Goal: Information Seeking & Learning: Learn about a topic

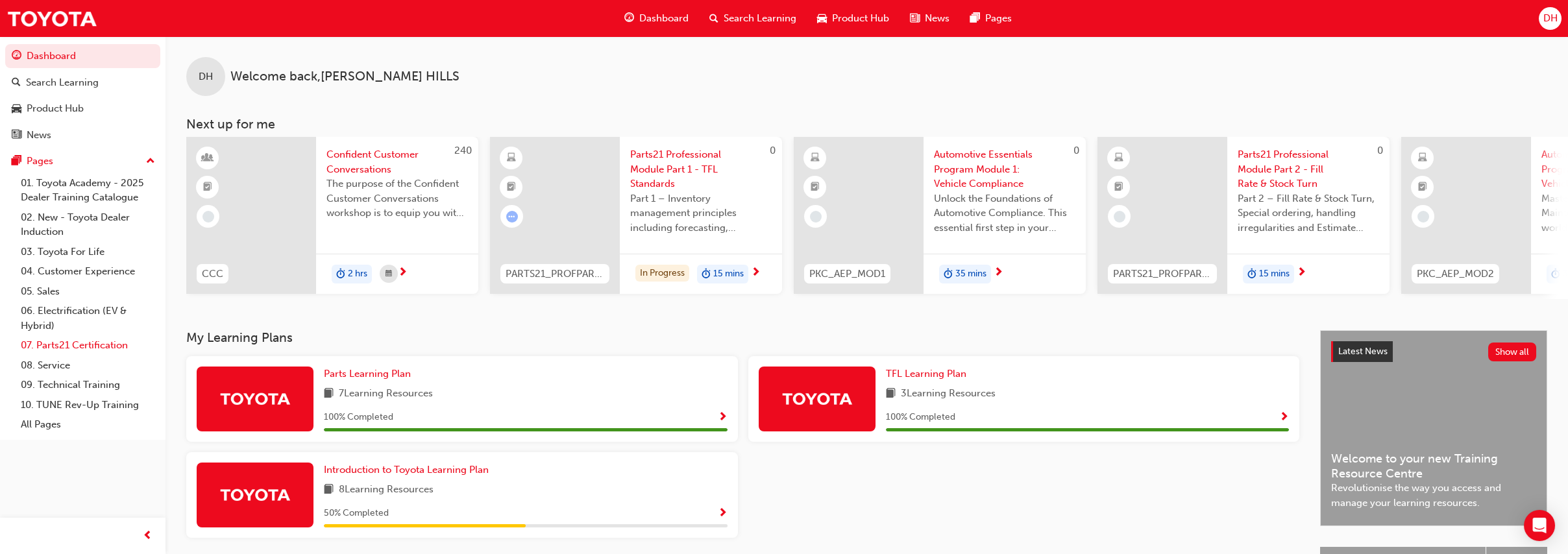
click at [100, 344] on link "07. Parts21 Certification" at bounding box center [88, 346] width 145 height 20
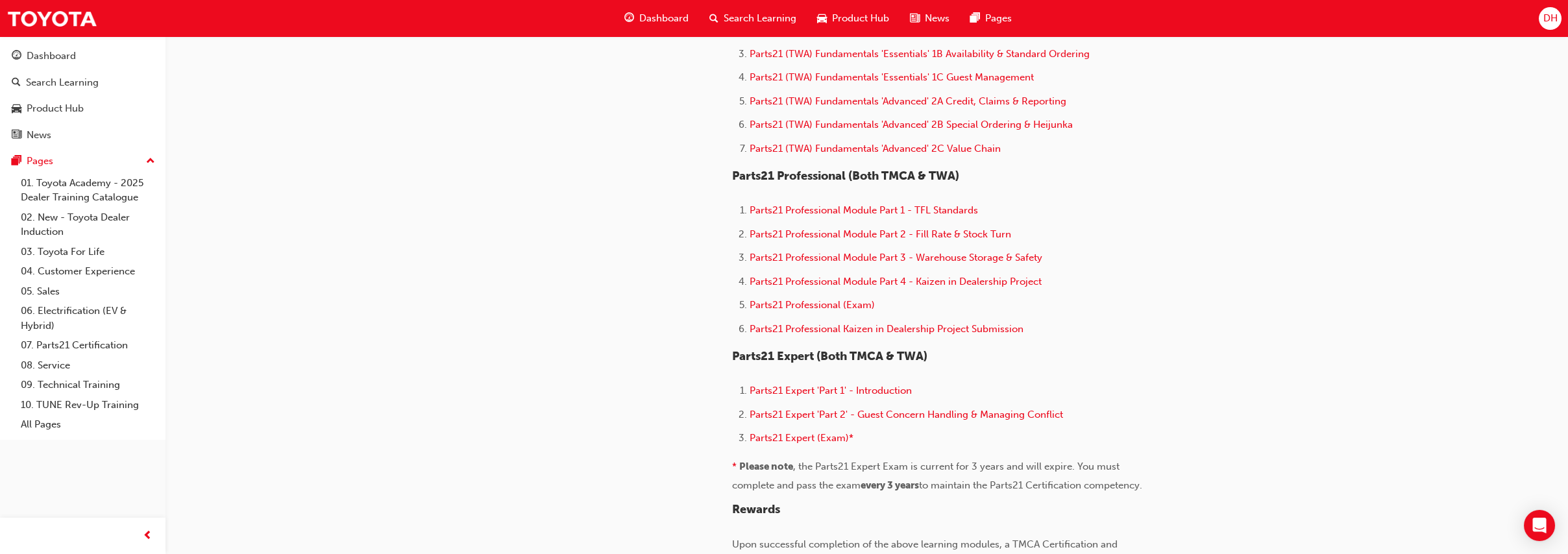
scroll to position [739, 0]
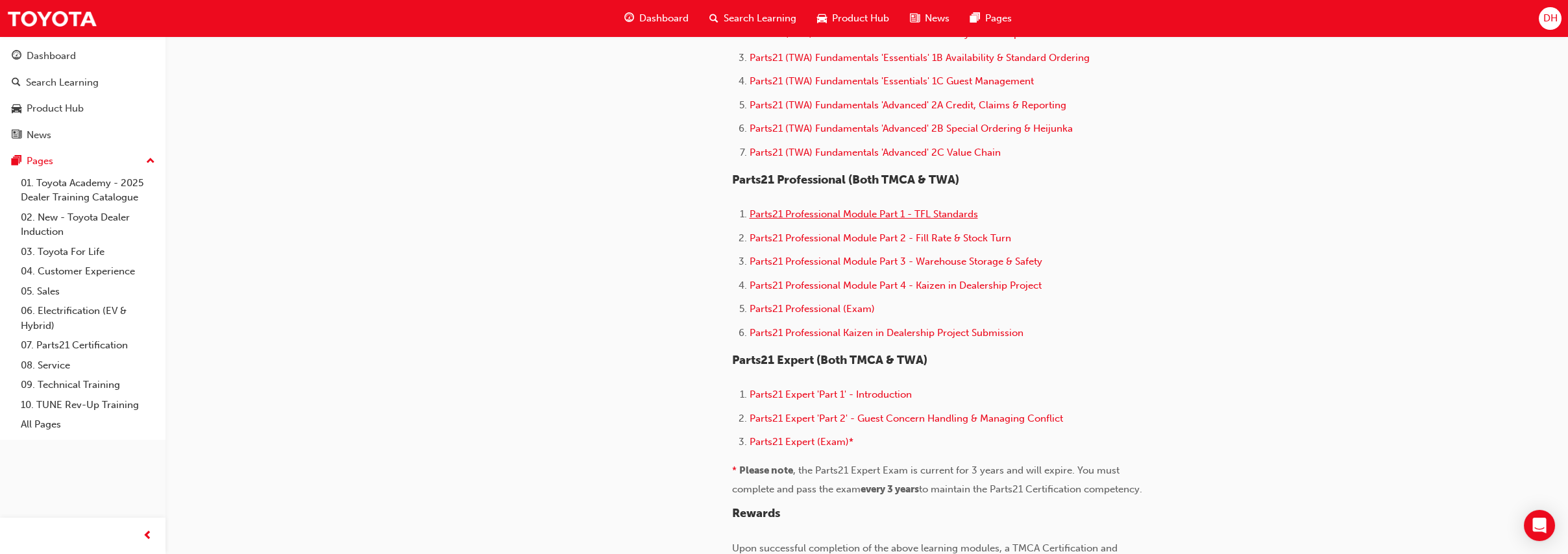
click at [826, 219] on span "Parts21 Professional Module Part 1 - TFL Standards" at bounding box center [863, 214] width 228 height 12
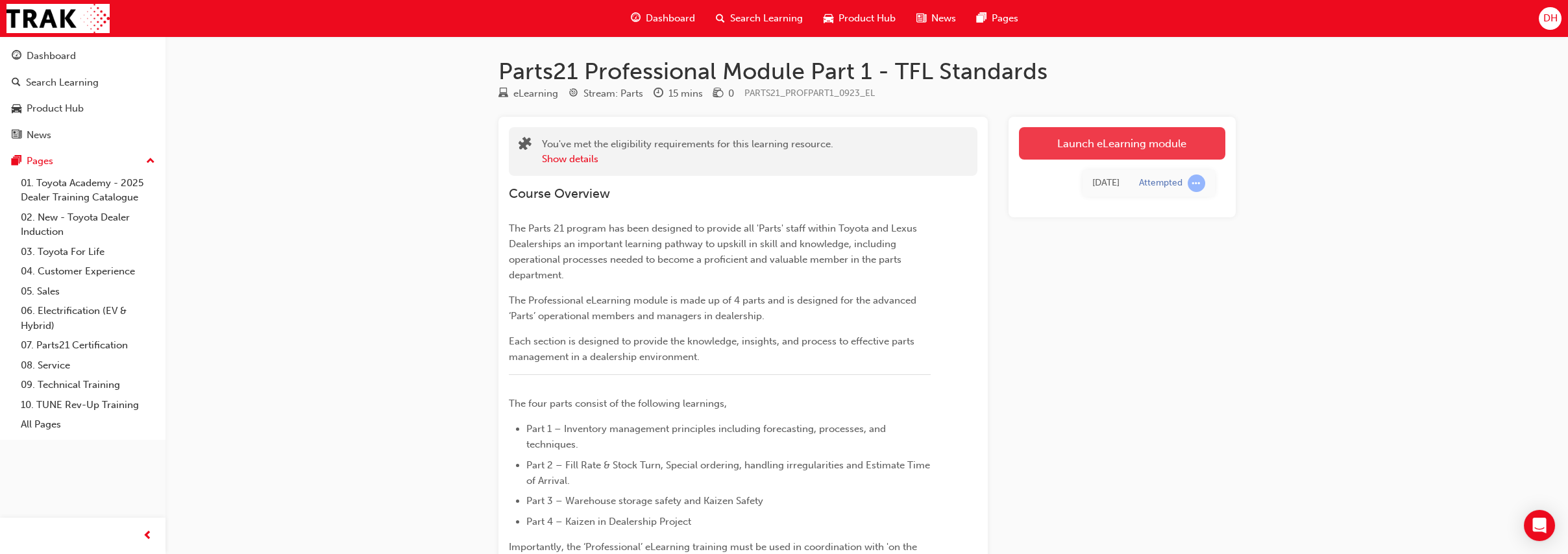
click at [1089, 148] on link "Launch eLearning module" at bounding box center [1121, 143] width 206 height 32
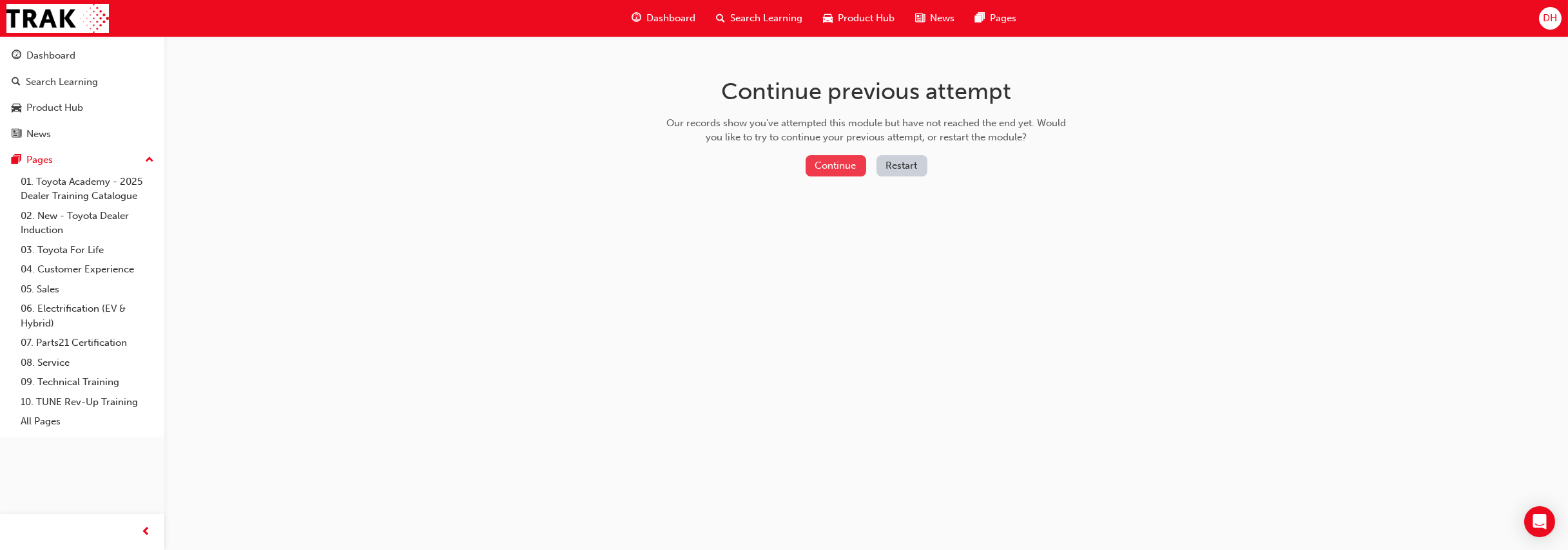
click at [843, 159] on button "Continue" at bounding box center [836, 166] width 61 height 21
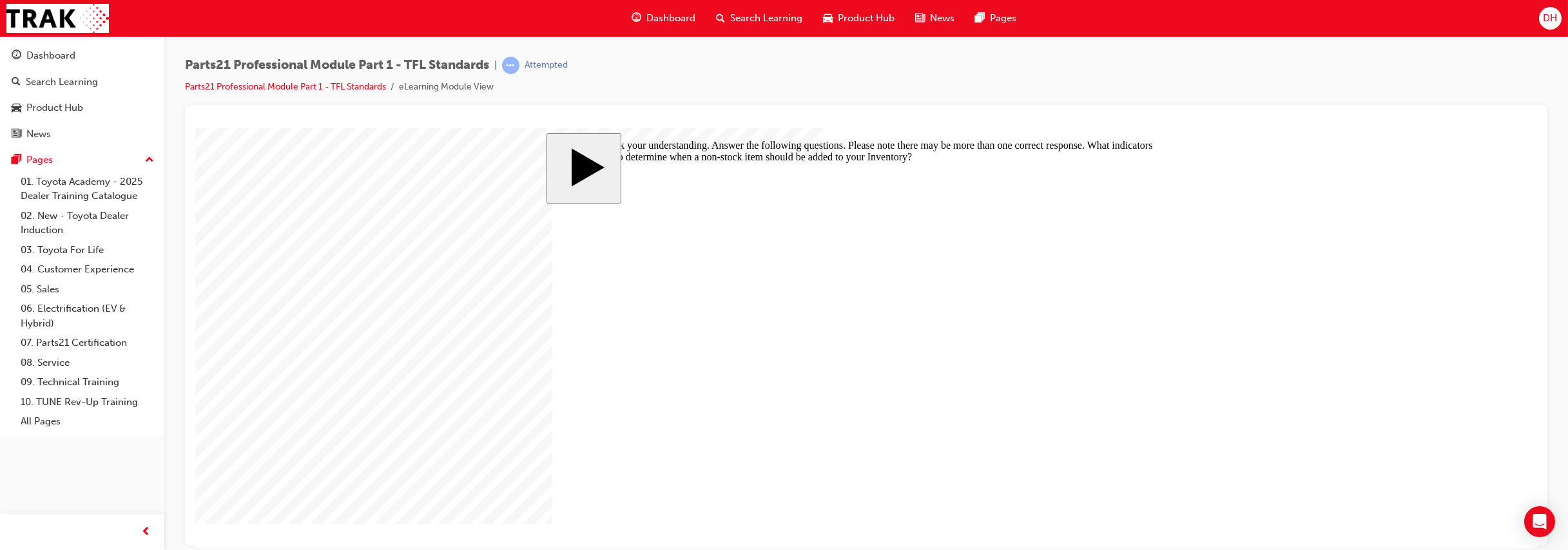
checkbox input "true"
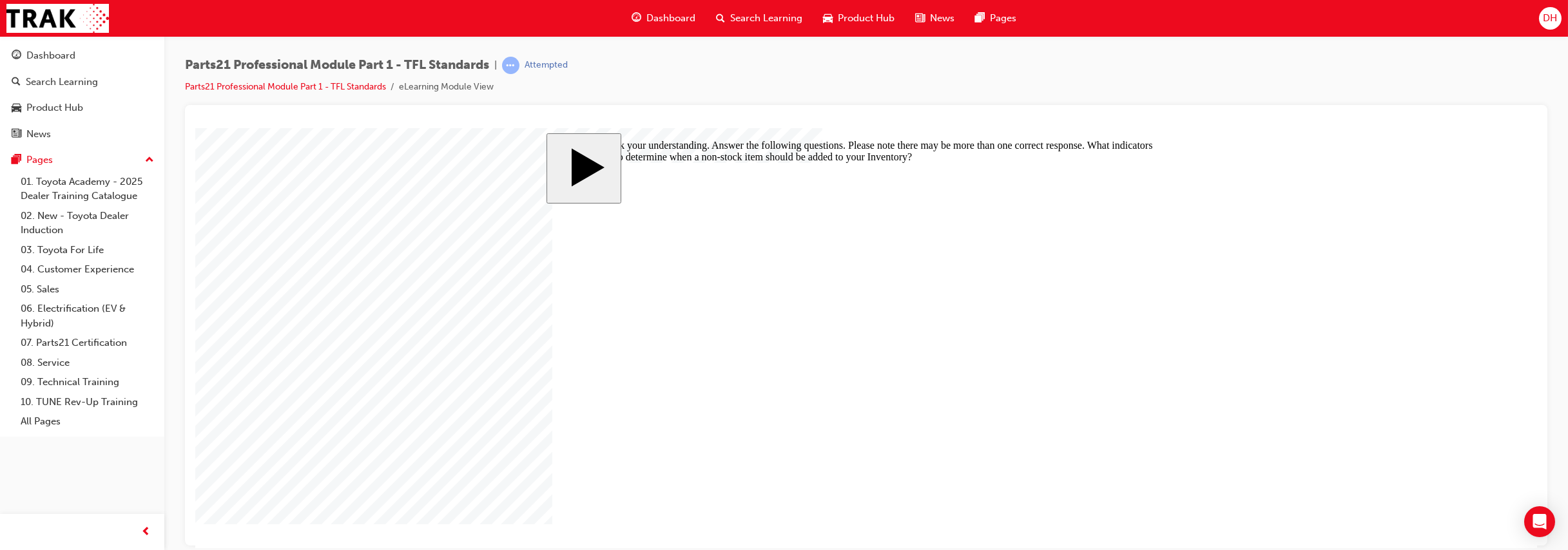
checkbox input "true"
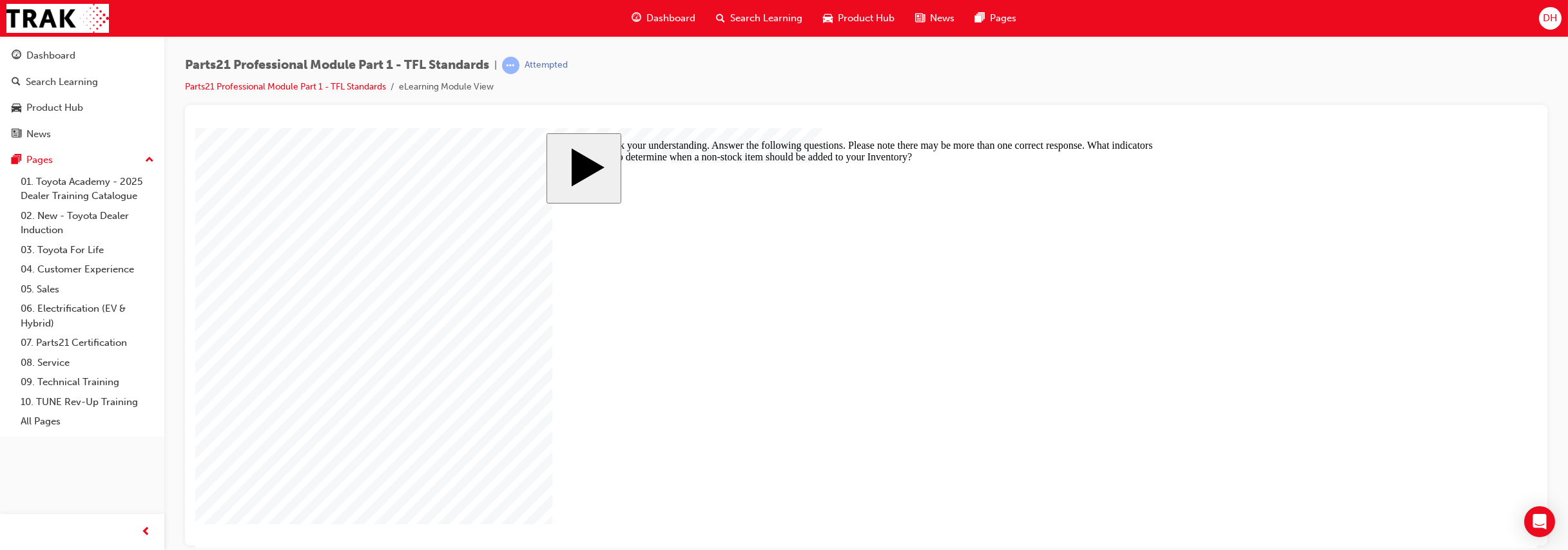
checkbox input "true"
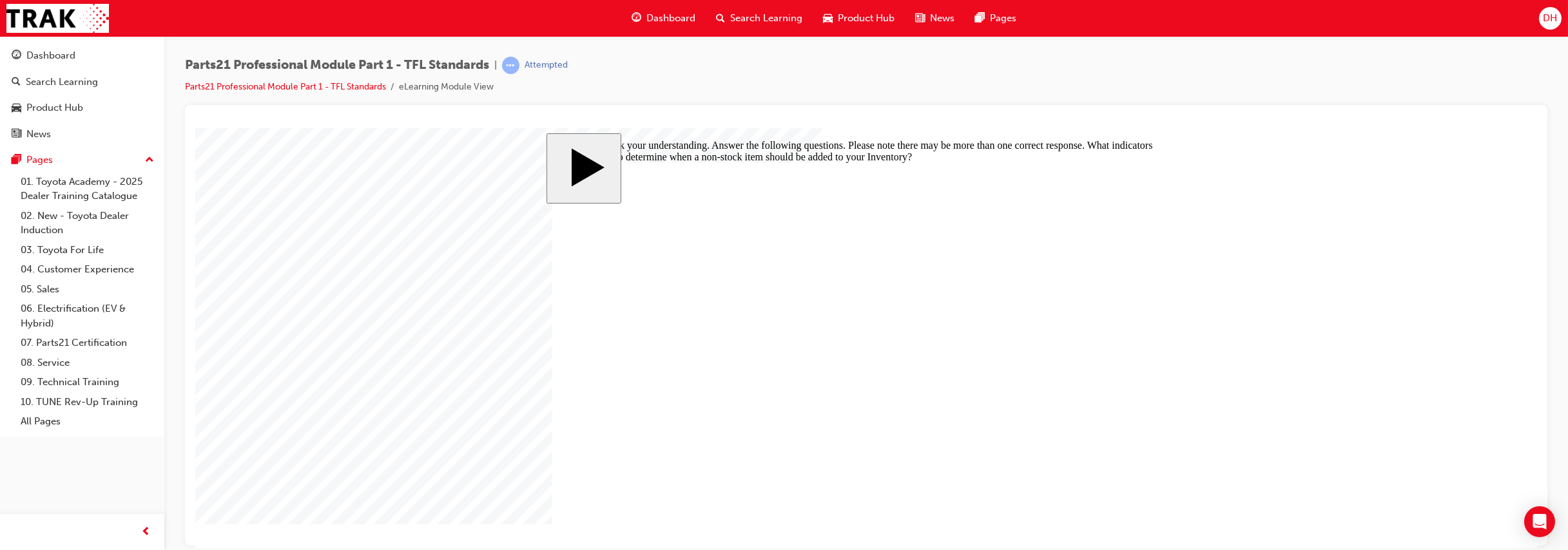
checkbox input "false"
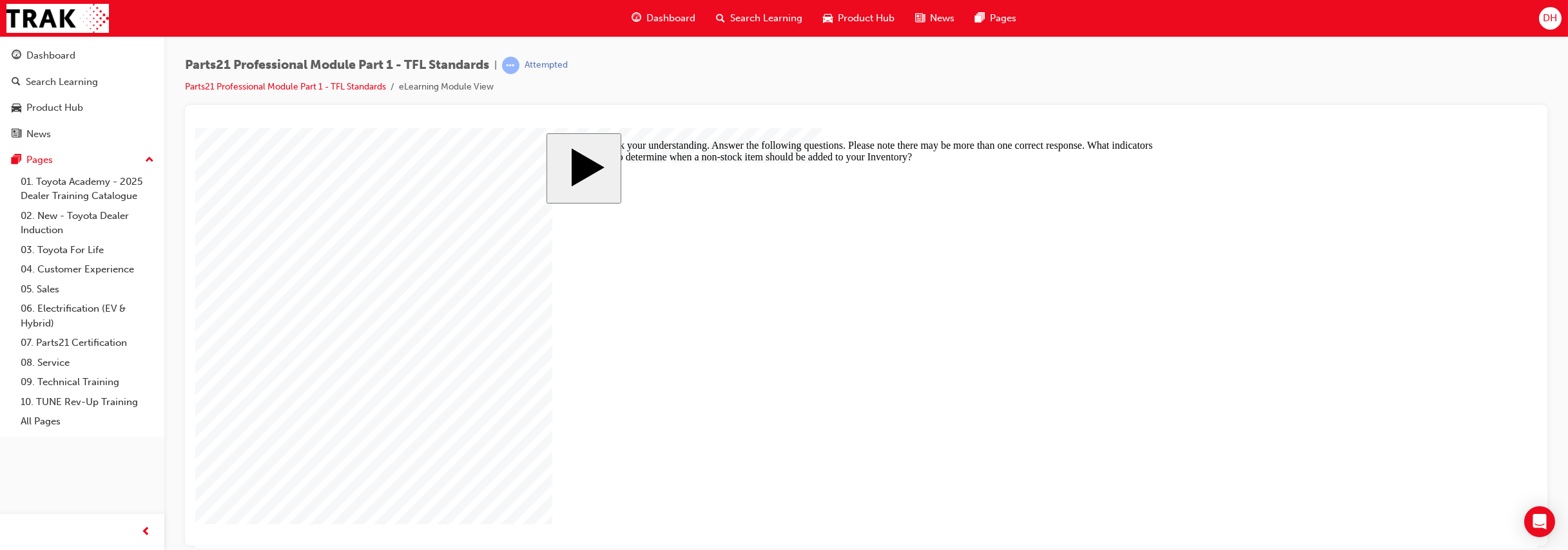
checkbox input "false"
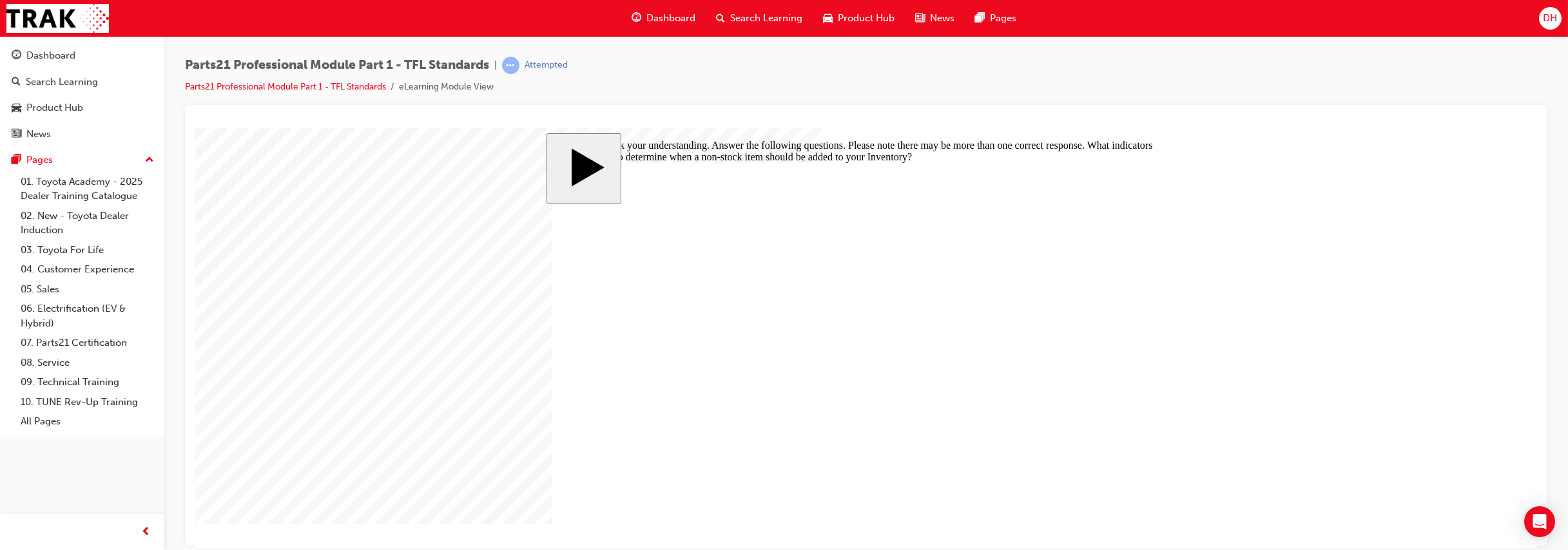
checkbox input "true"
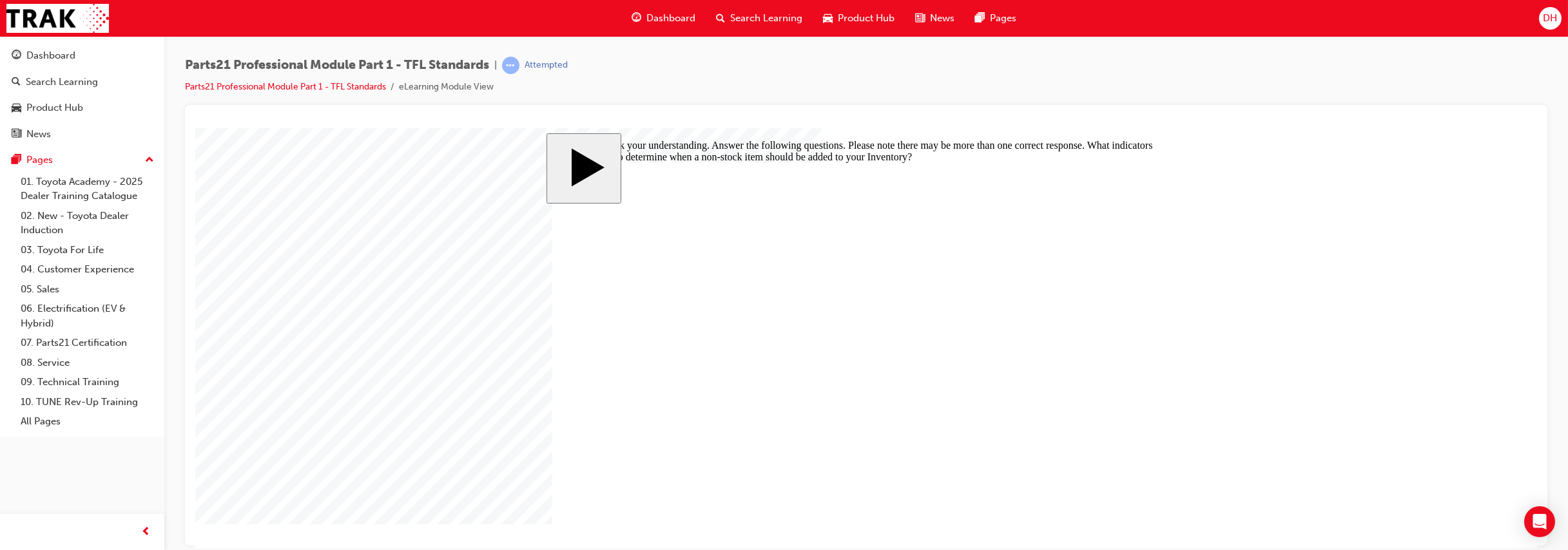
checkbox input "true"
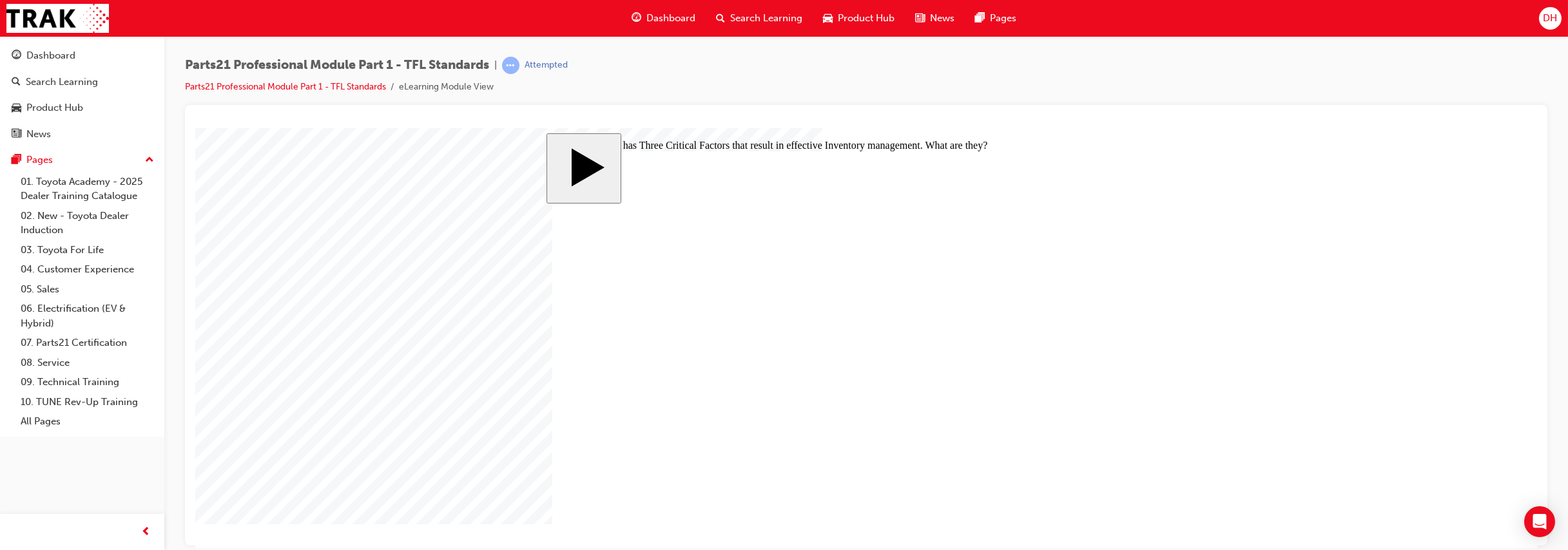
checkbox input "true"
drag, startPoint x: 915, startPoint y: 355, endPoint x: 900, endPoint y: 393, distance: 40.9
drag, startPoint x: 916, startPoint y: 357, endPoint x: 892, endPoint y: 312, distance: 51.0
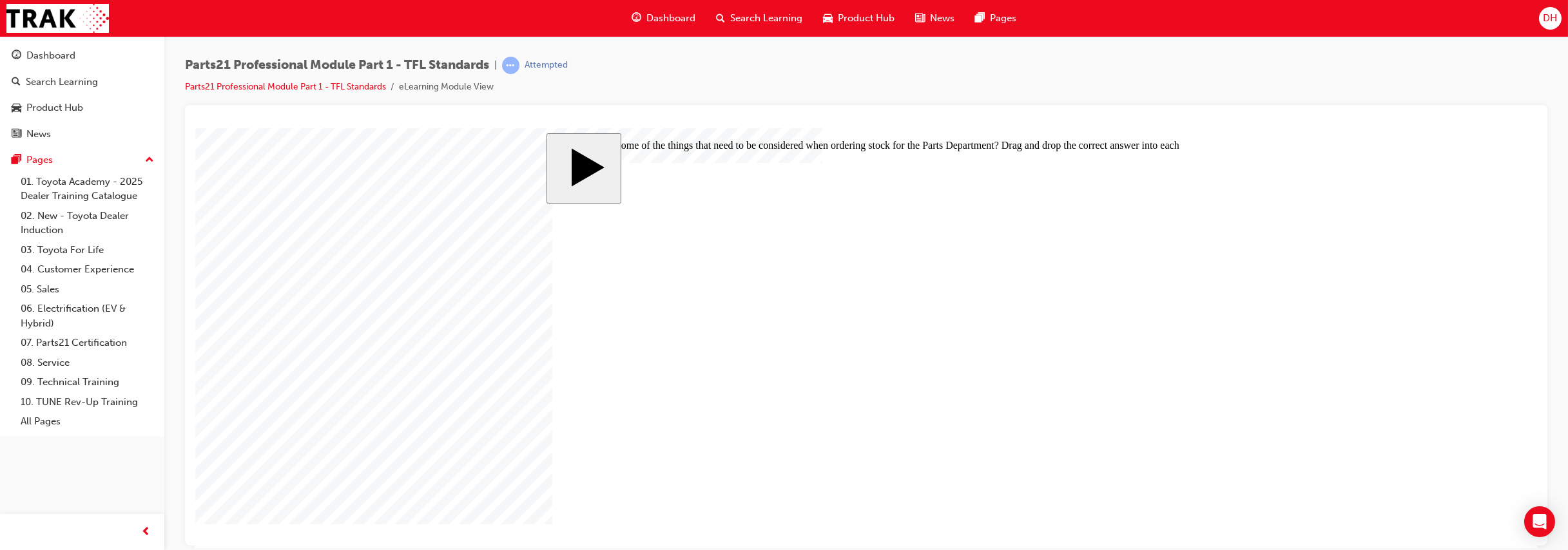
drag, startPoint x: 917, startPoint y: 354, endPoint x: 895, endPoint y: 355, distance: 22.0
drag, startPoint x: 907, startPoint y: 366, endPoint x: 906, endPoint y: 324, distance: 42.0
drag, startPoint x: 925, startPoint y: 360, endPoint x: 904, endPoint y: 360, distance: 21.0
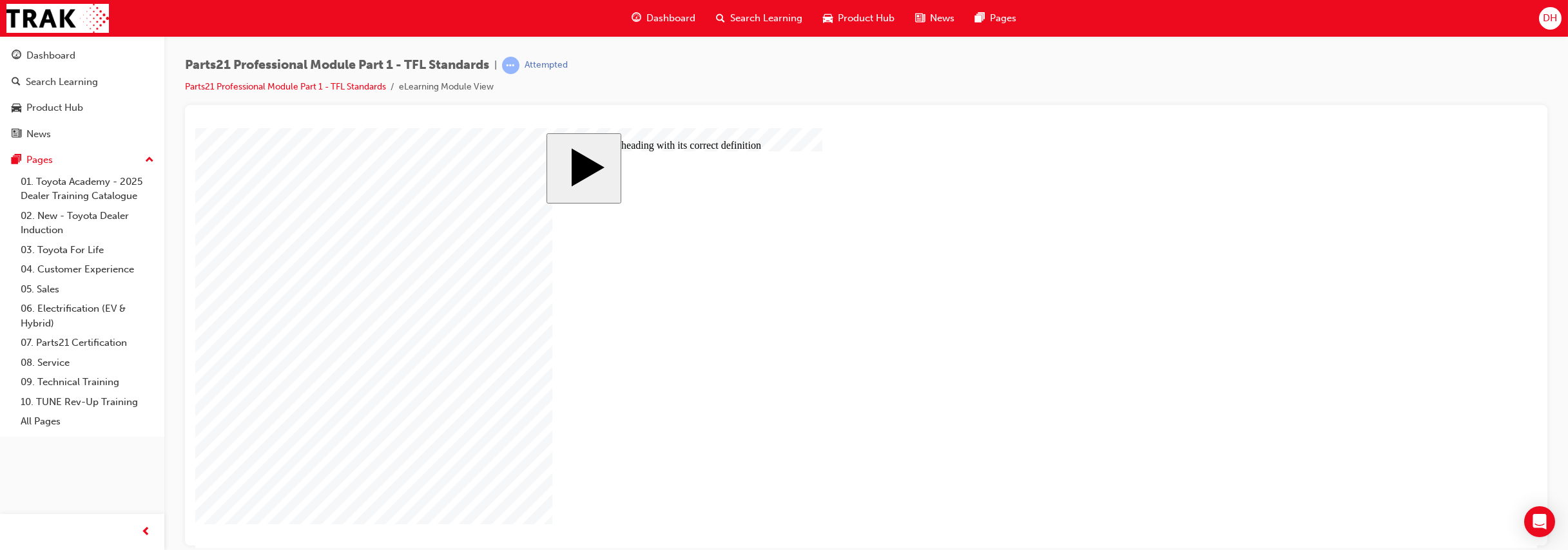
drag, startPoint x: 946, startPoint y: 363, endPoint x: 933, endPoint y: 363, distance: 13.0
drag, startPoint x: 931, startPoint y: 321, endPoint x: 916, endPoint y: 323, distance: 15.1
drag, startPoint x: 932, startPoint y: 288, endPoint x: 911, endPoint y: 290, distance: 21.1
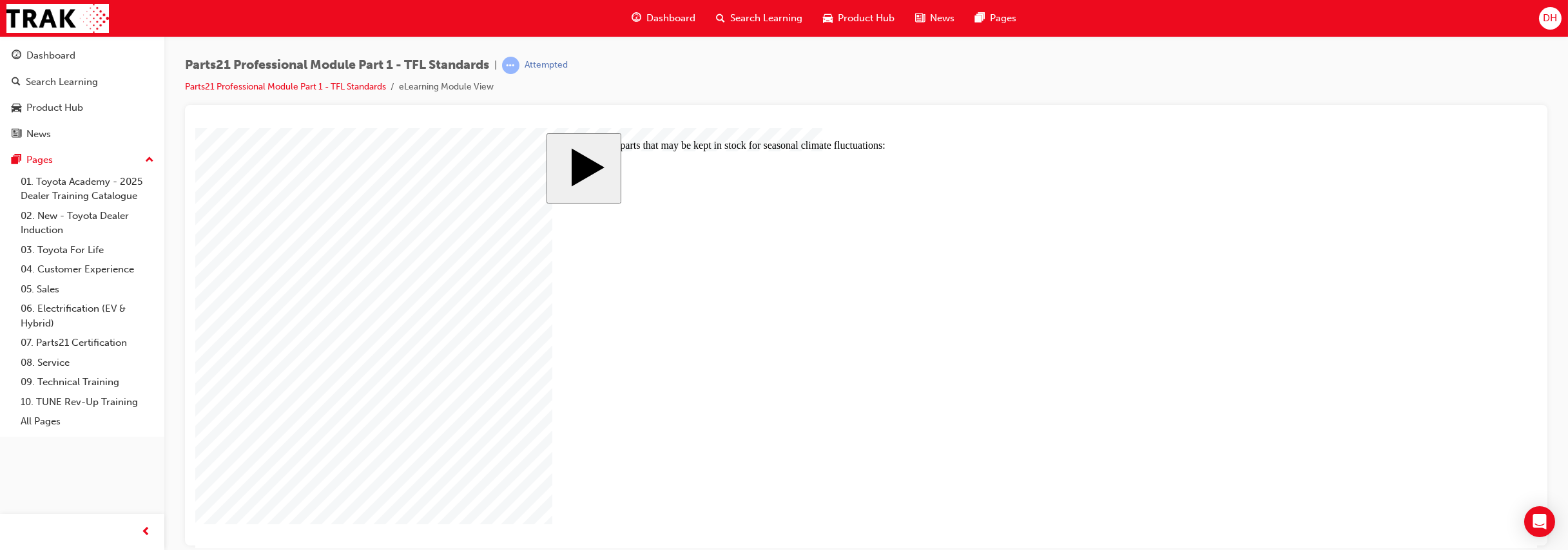
checkbox input "true"
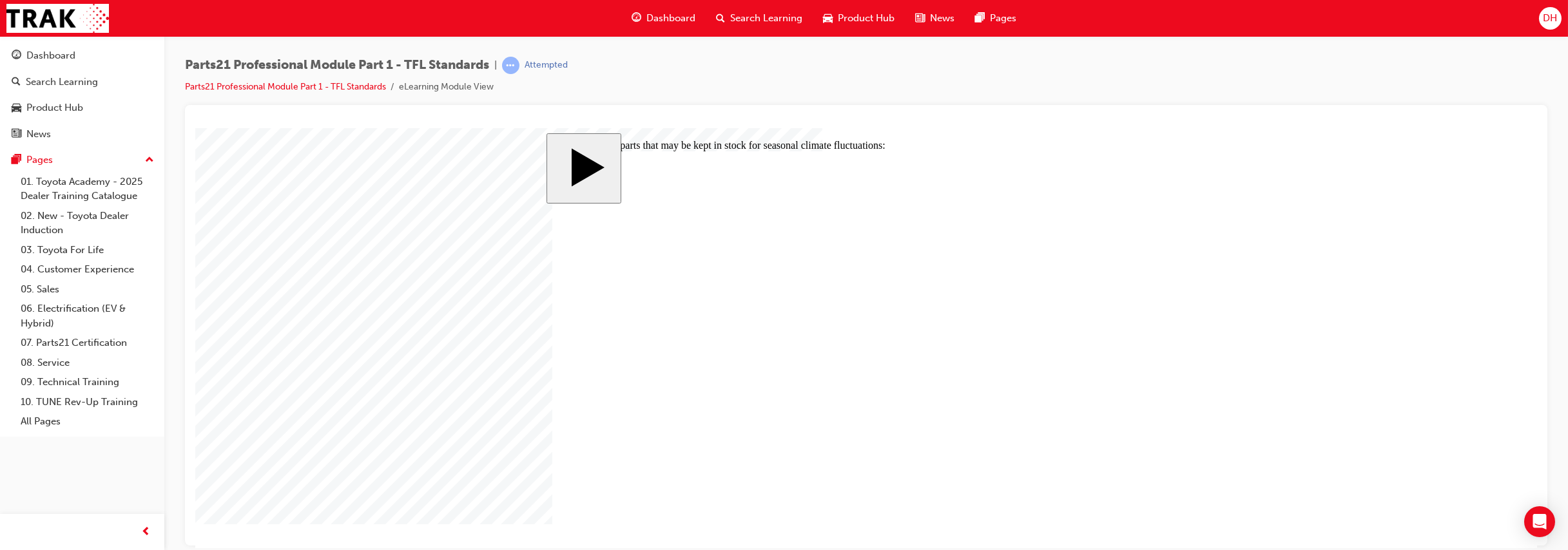
checkbox input "true"
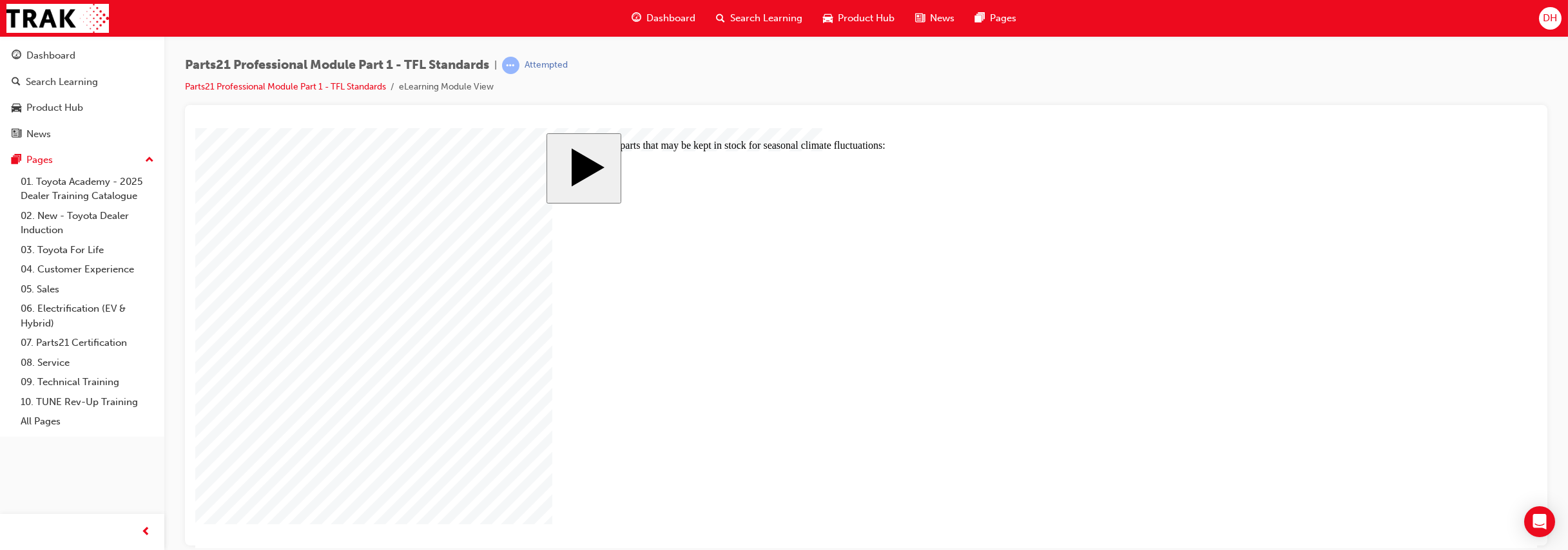
checkbox input "false"
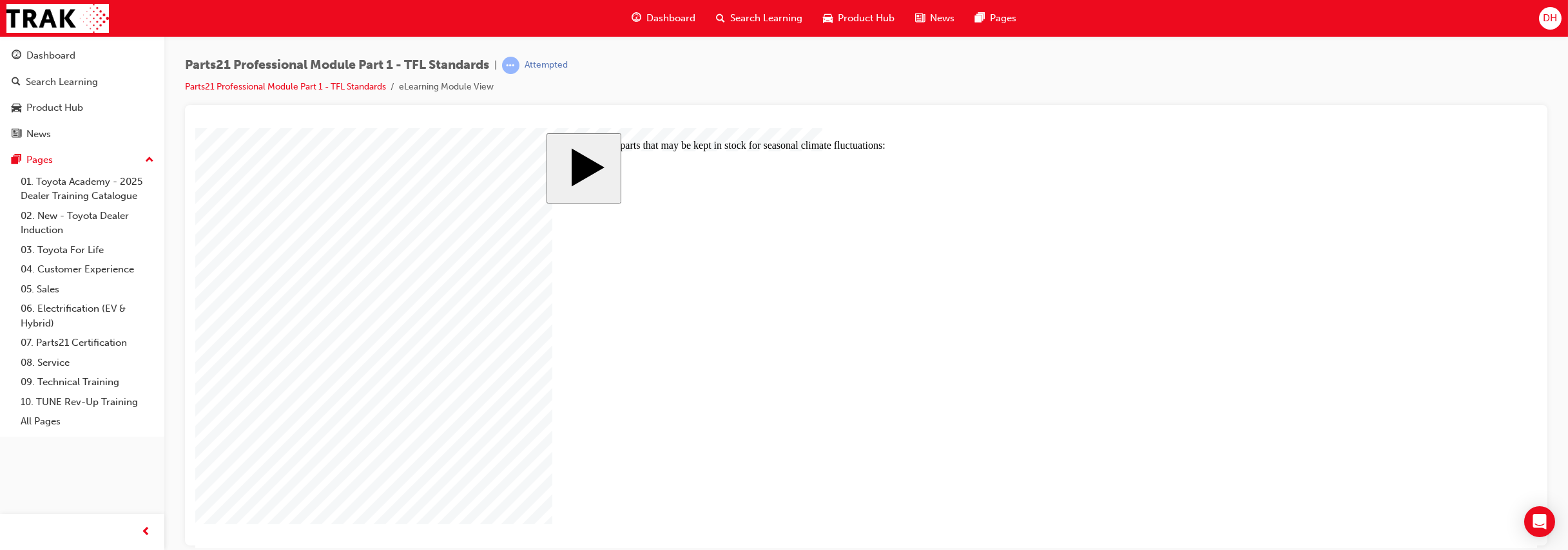
checkbox input "true"
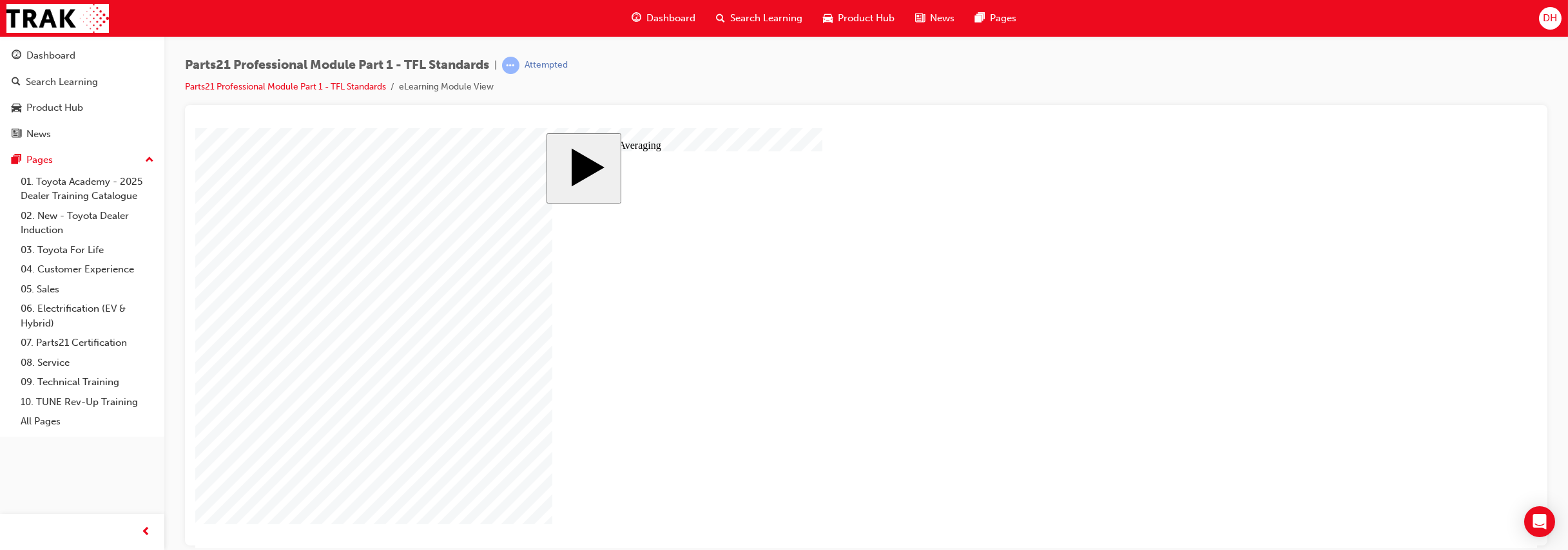
drag, startPoint x: 1092, startPoint y: 289, endPoint x: 723, endPoint y: 385, distance: 381.3
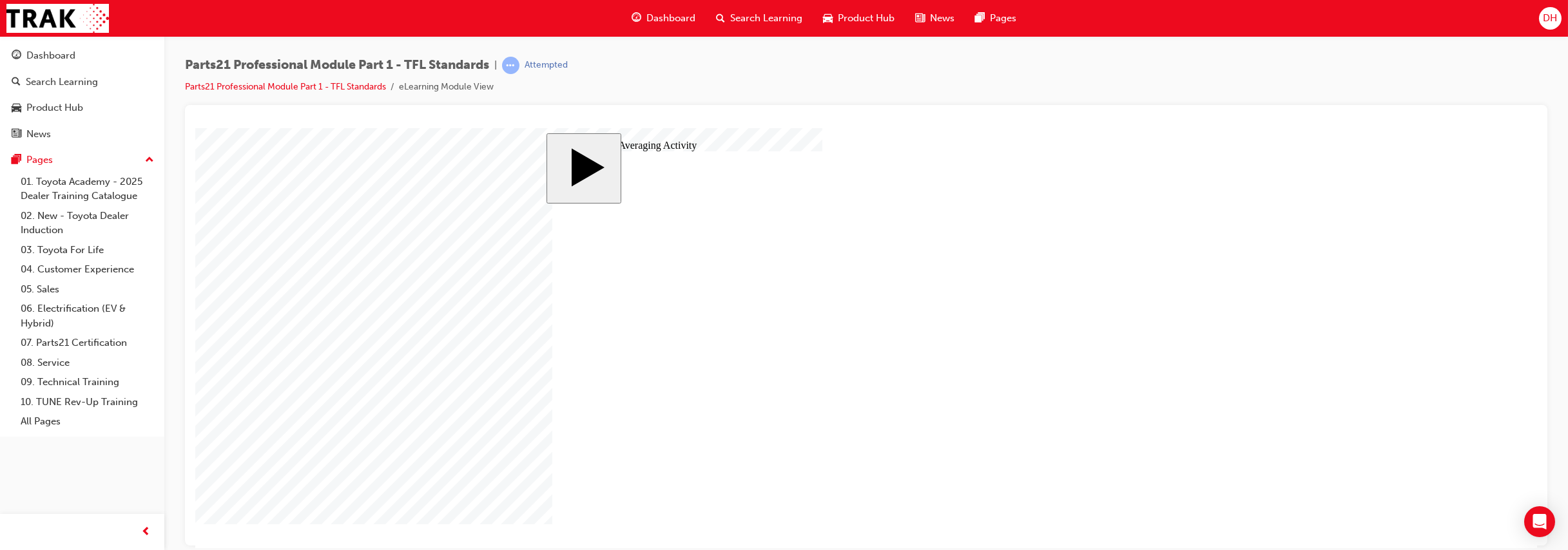
drag, startPoint x: 1092, startPoint y: 313, endPoint x: 917, endPoint y: 382, distance: 188.1
drag, startPoint x: 1094, startPoint y: 339, endPoint x: 1122, endPoint y: 386, distance: 54.7
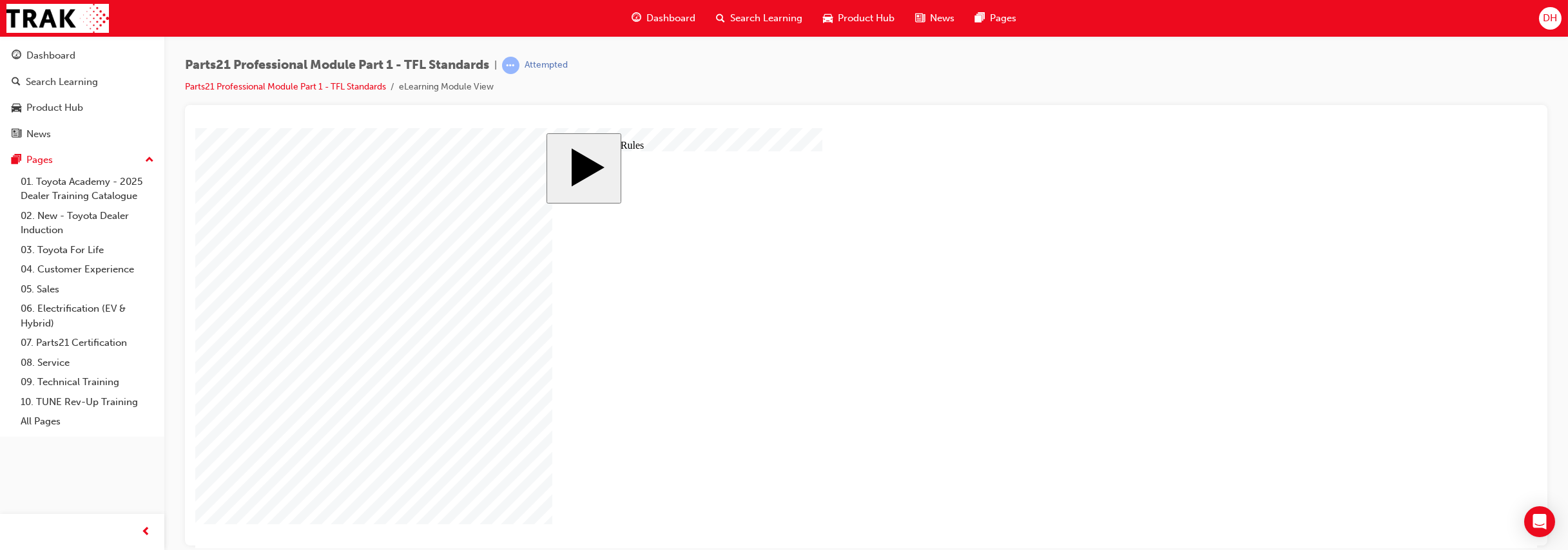
drag, startPoint x: 601, startPoint y: 350, endPoint x: 621, endPoint y: 393, distance: 47.4
type input "8"
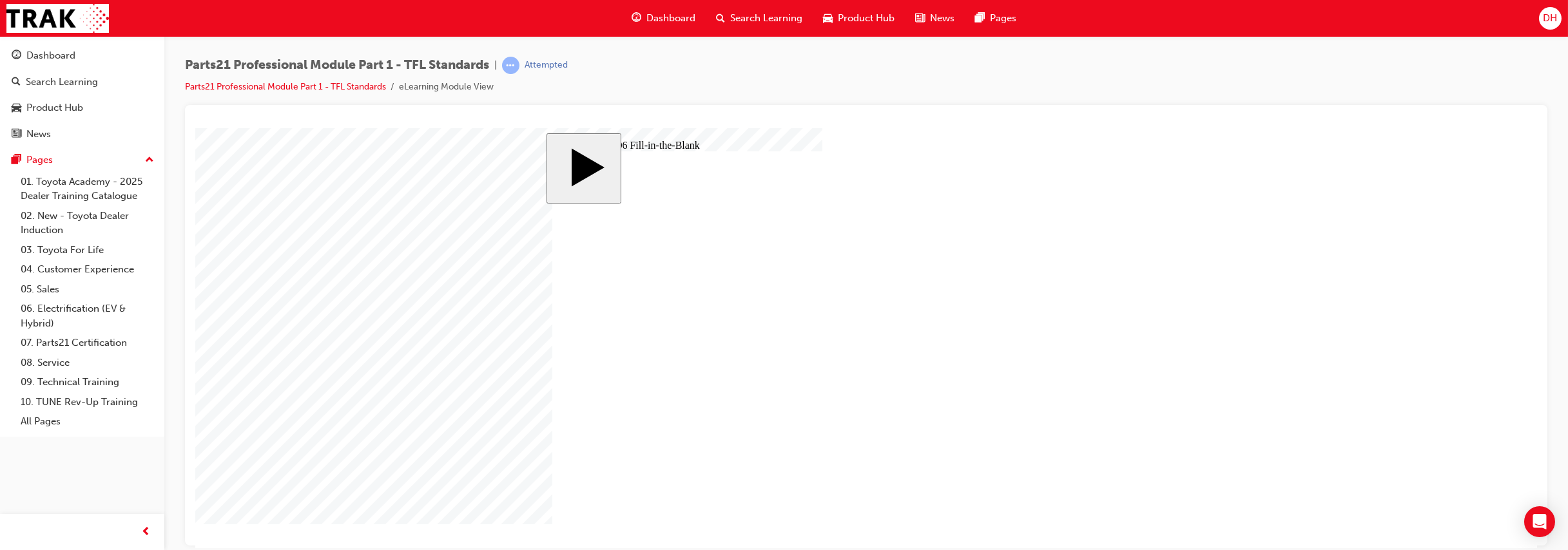
type input "8"
type input "83"
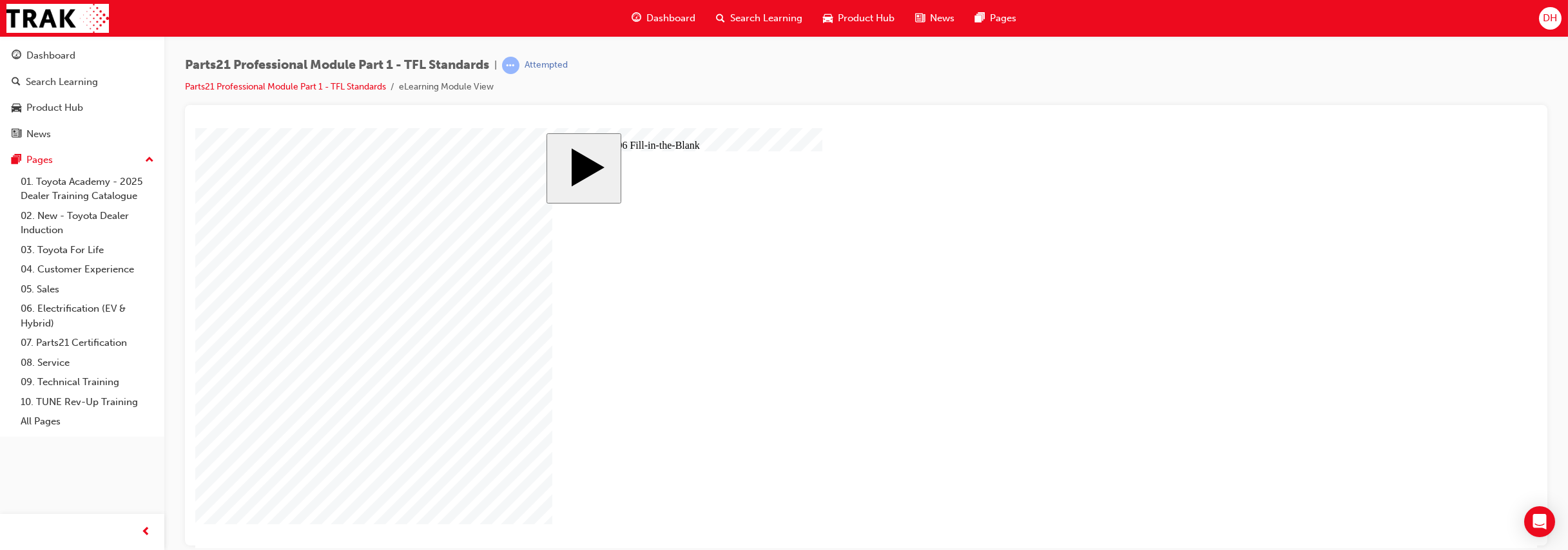
type input "8"
type input "83"
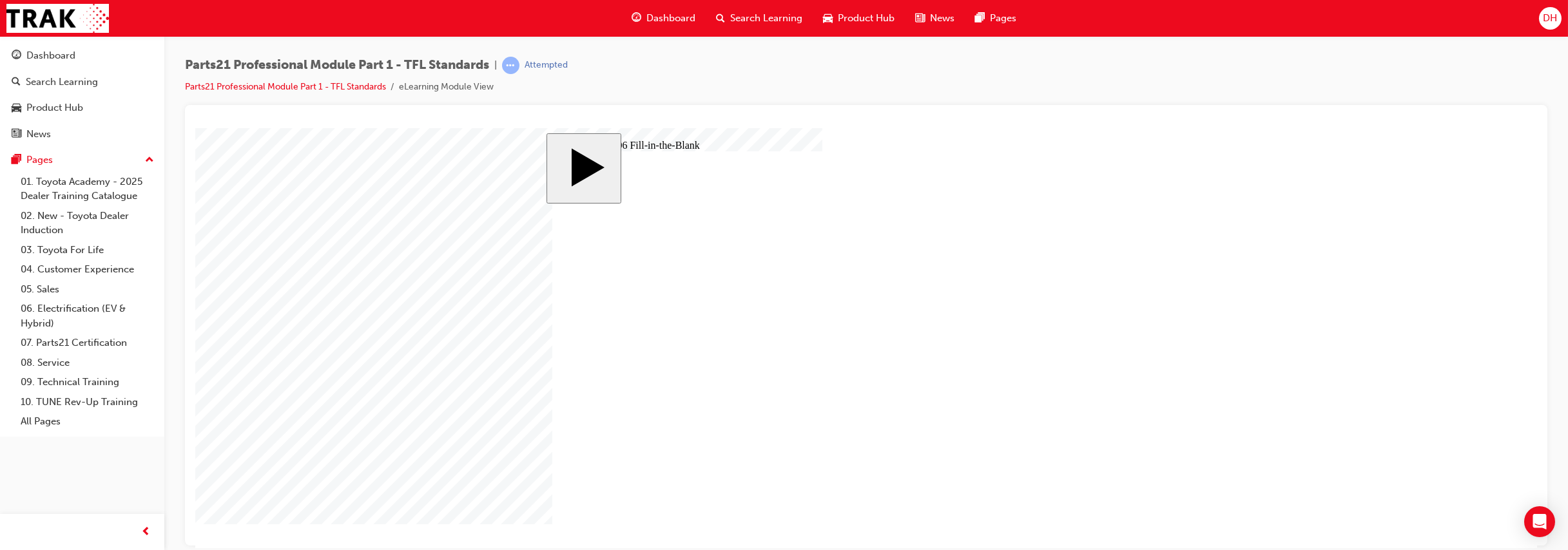
type input "6"
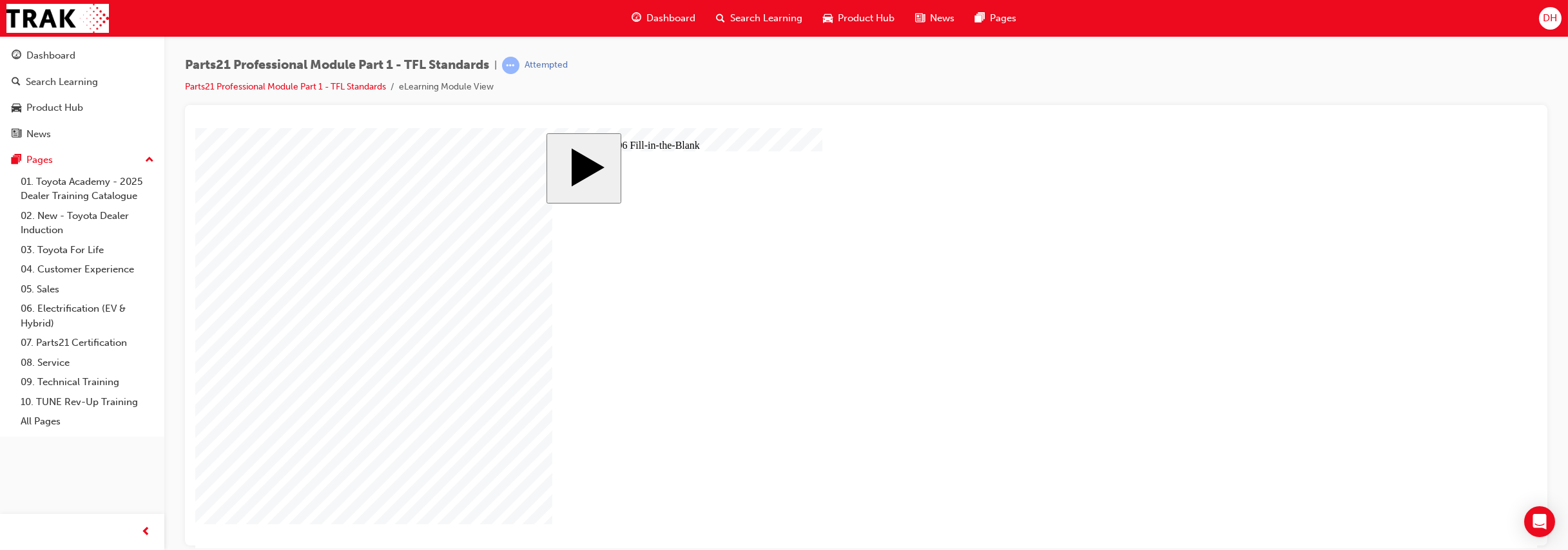
type input "1"
type input "13"
type input "13."
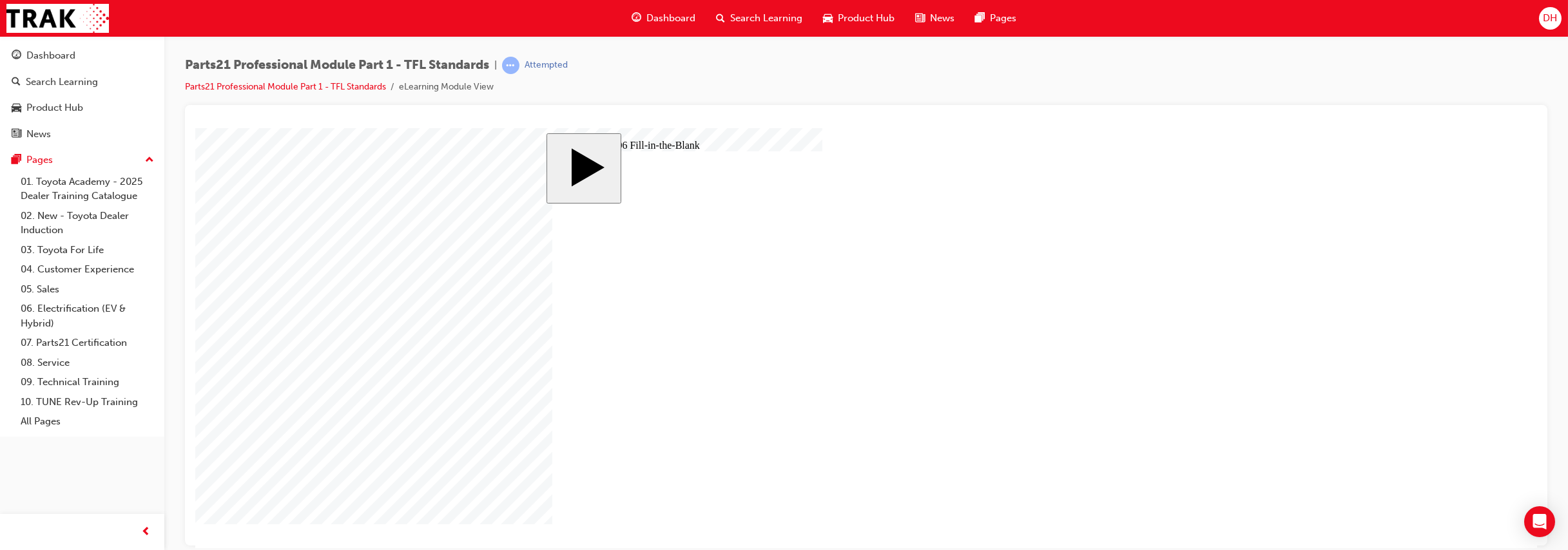
type input "13."
type input "13.8"
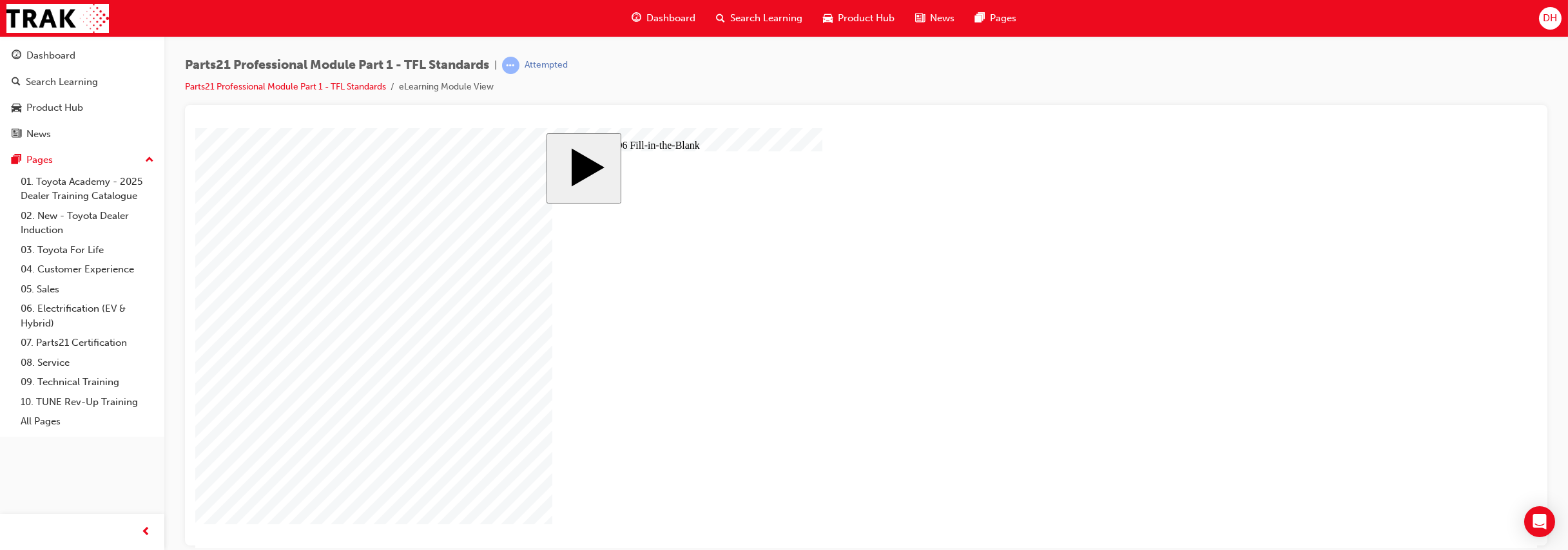
type input "13."
type input "13"
type input "1"
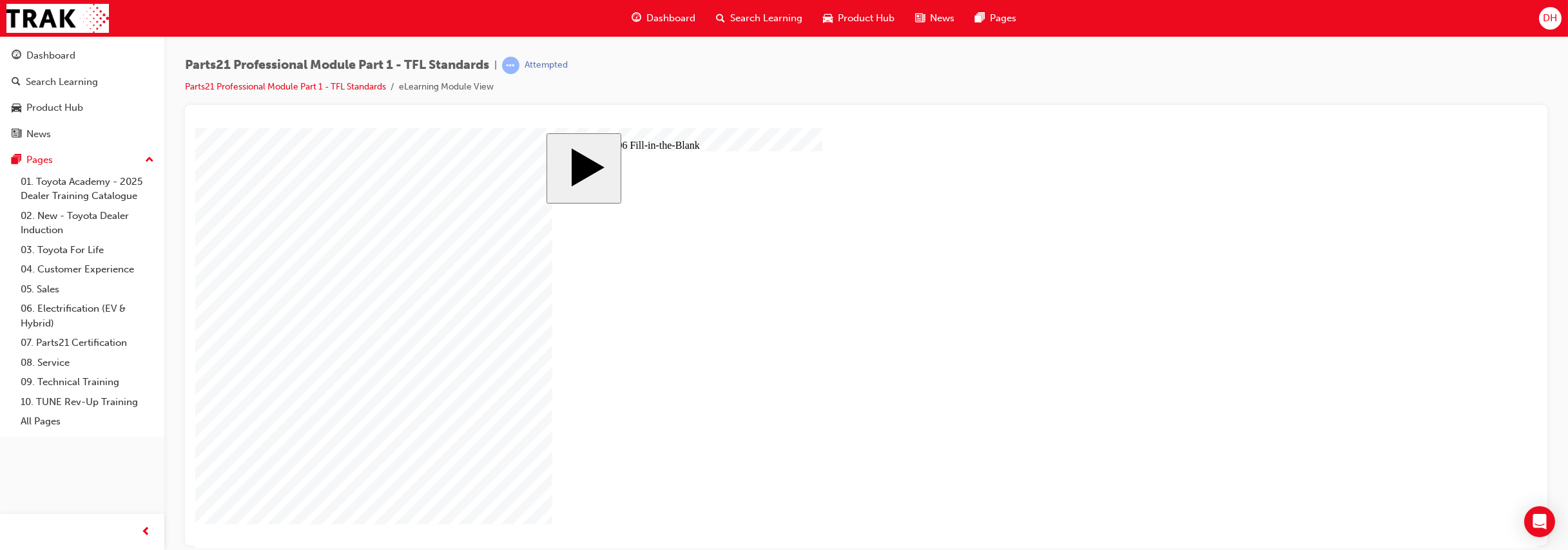
type input "1"
type input "14"
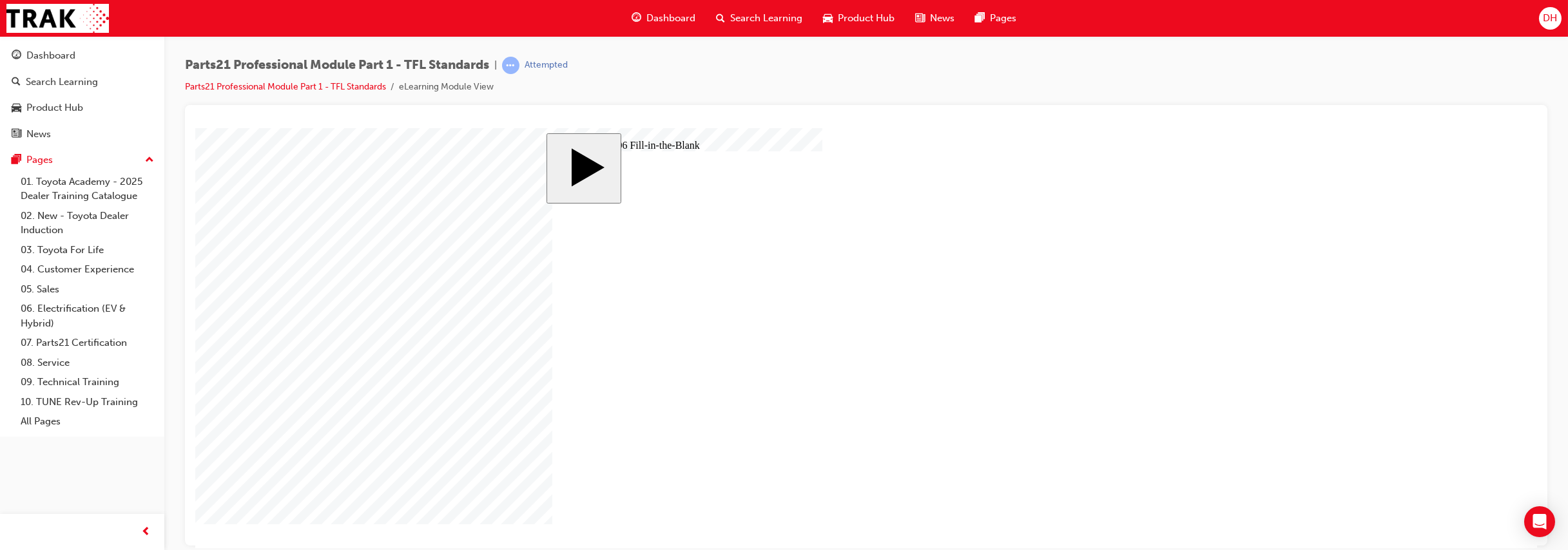
drag, startPoint x: 758, startPoint y: 443, endPoint x: 734, endPoint y: 444, distance: 24.0
type input "1"
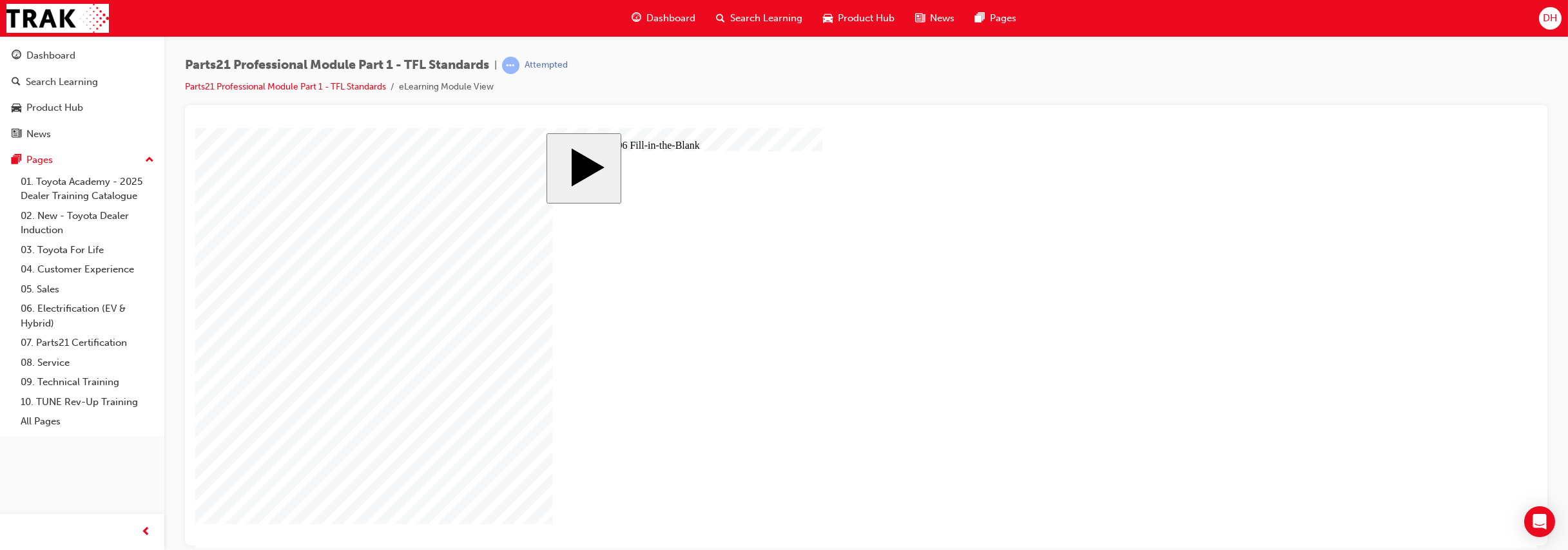
type input "13"
type input "13."
type input "13.8"
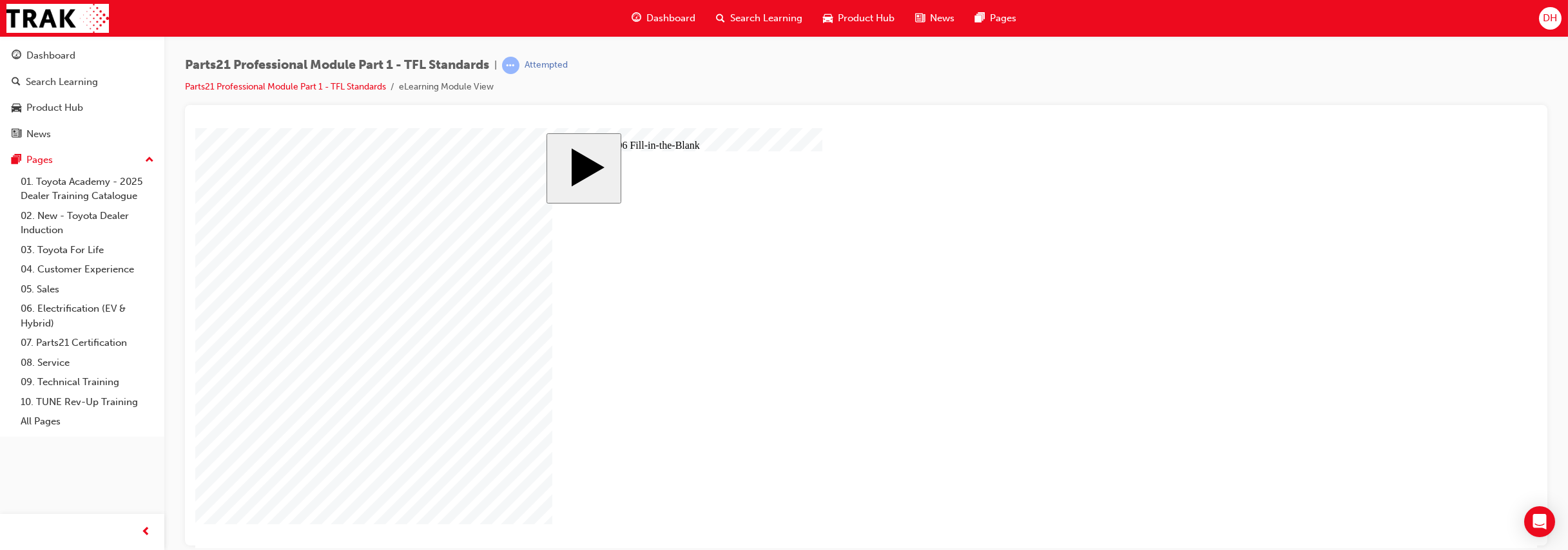
type input "13.8"
type input "13.83"
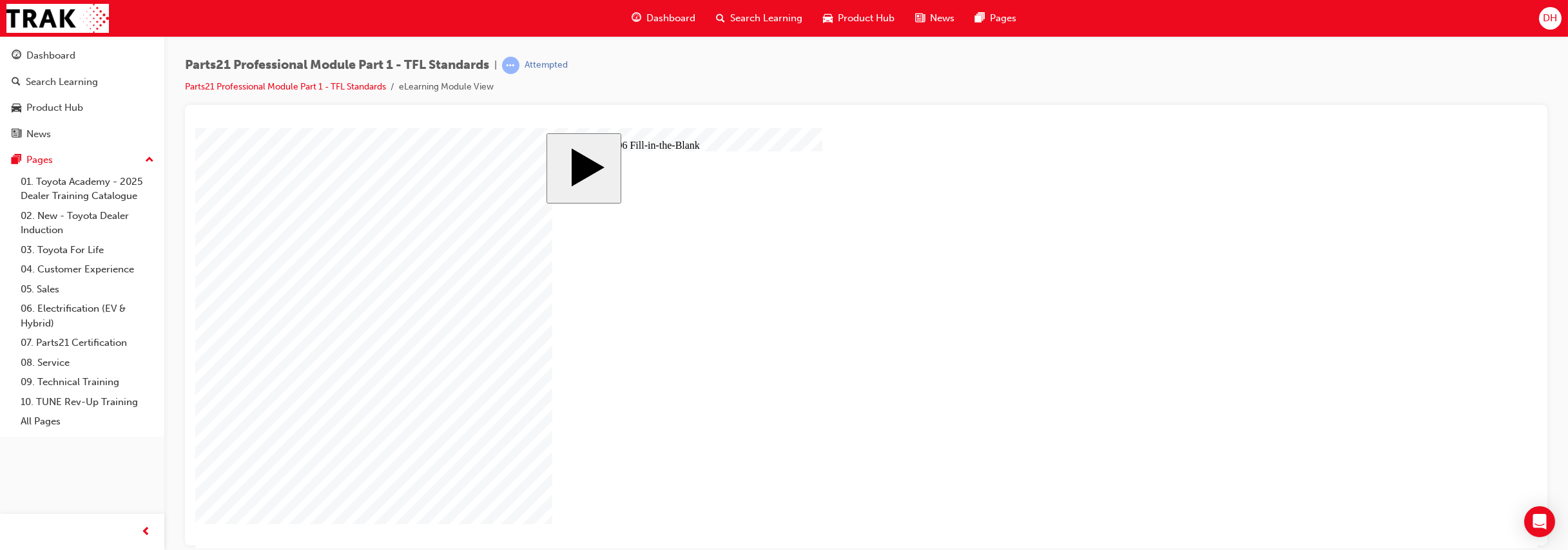
type input "9"
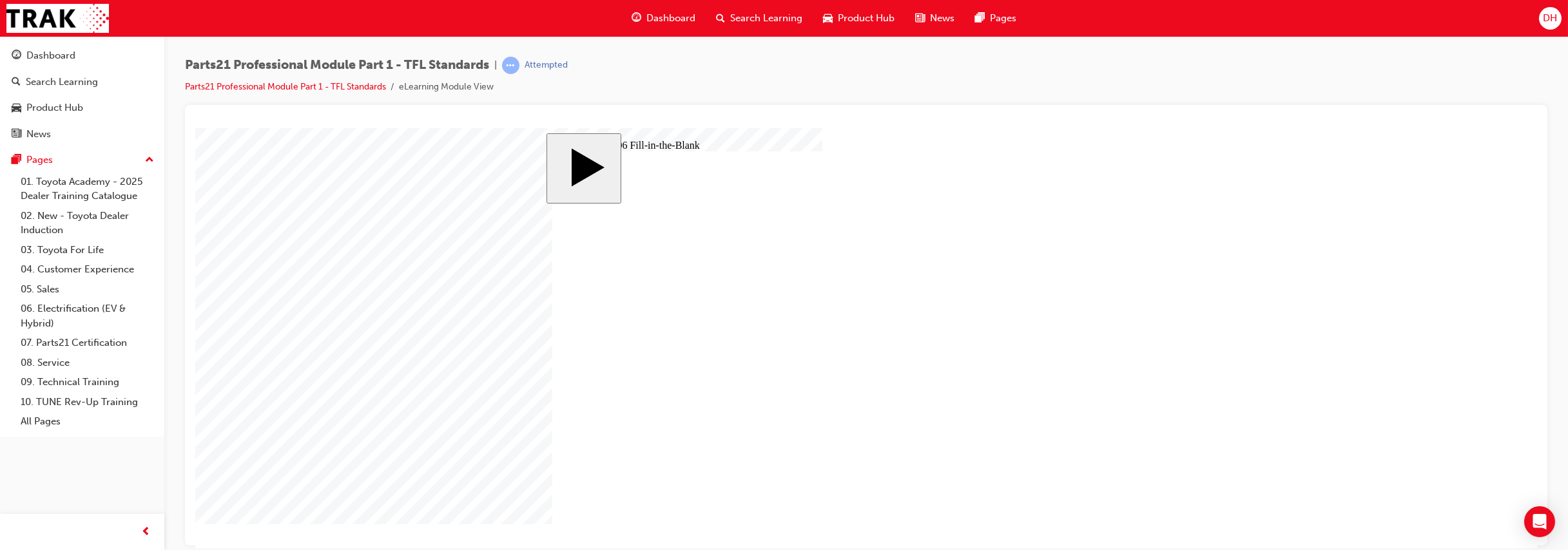
type input "1"
type input "17"
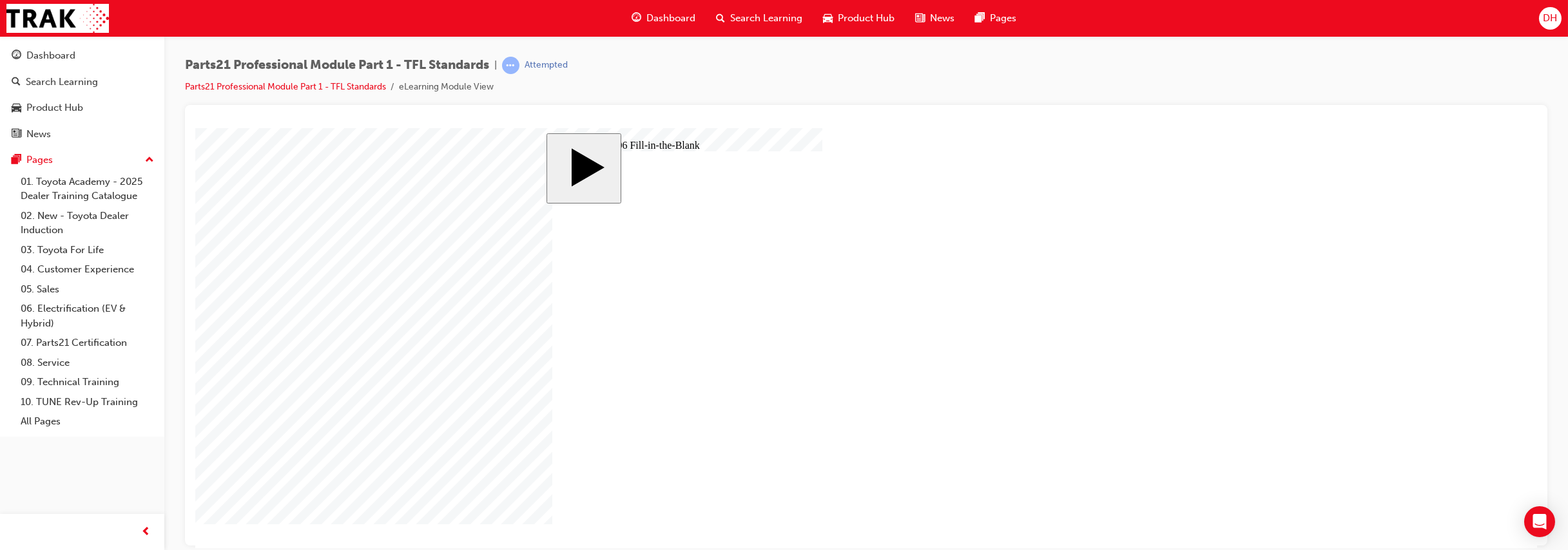
type input "17"
type input "1"
type input "18"
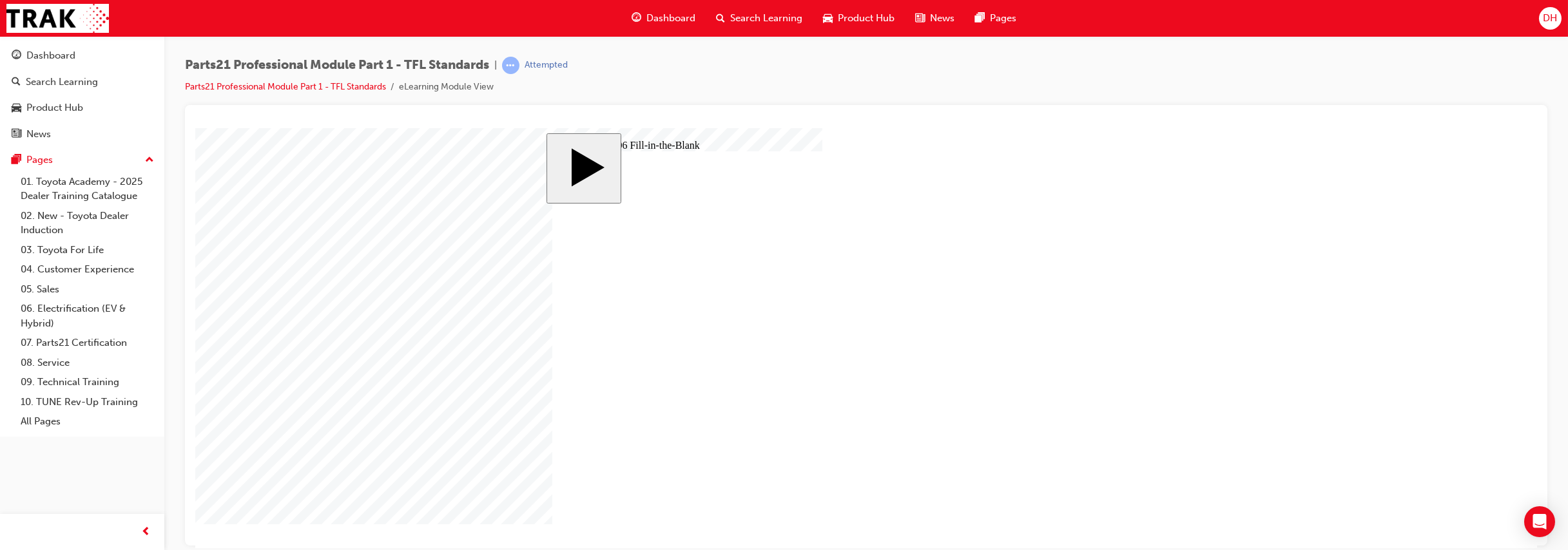
type input "18"
type input "1"
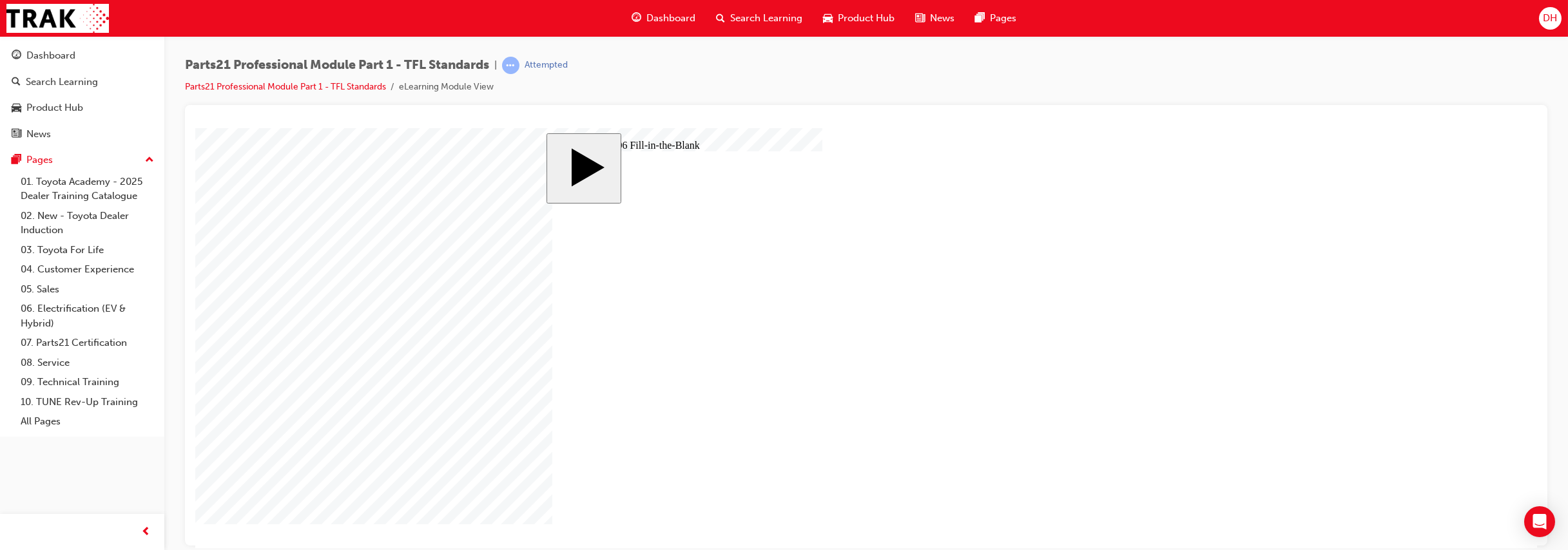
type input "14"
type input "1"
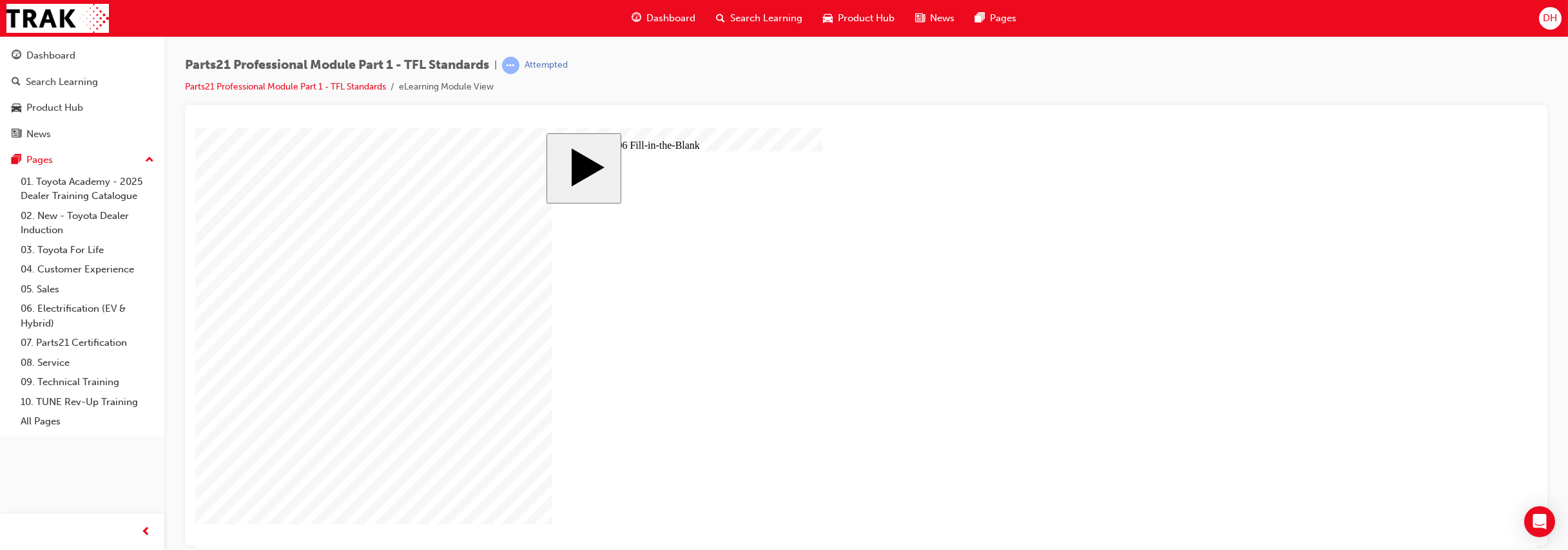
type input "1"
type input "12"
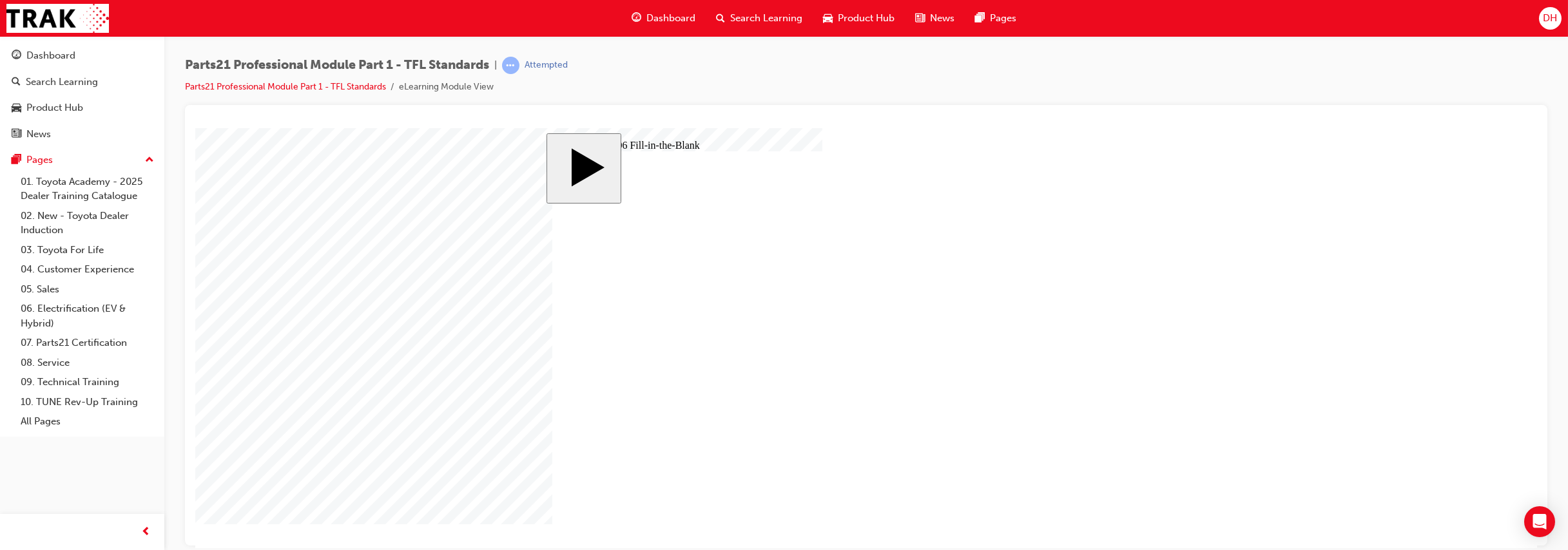
type input "1"
type input "13"
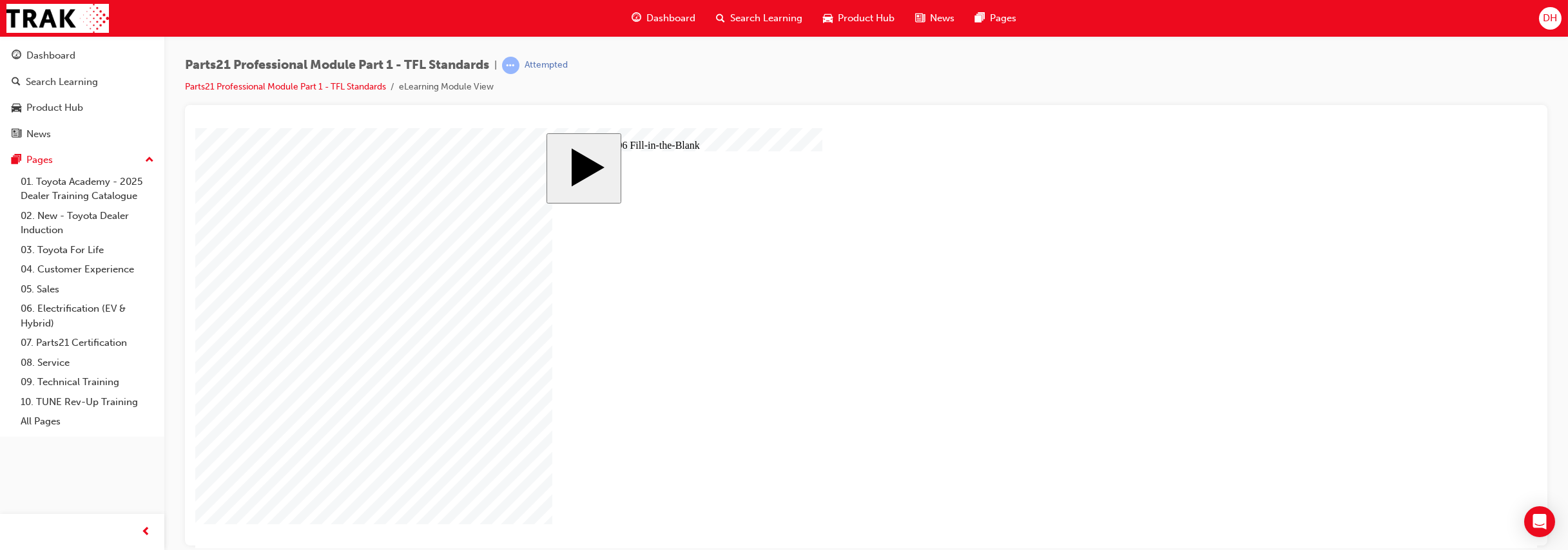
type input "9"
type input "17"
type input "18"
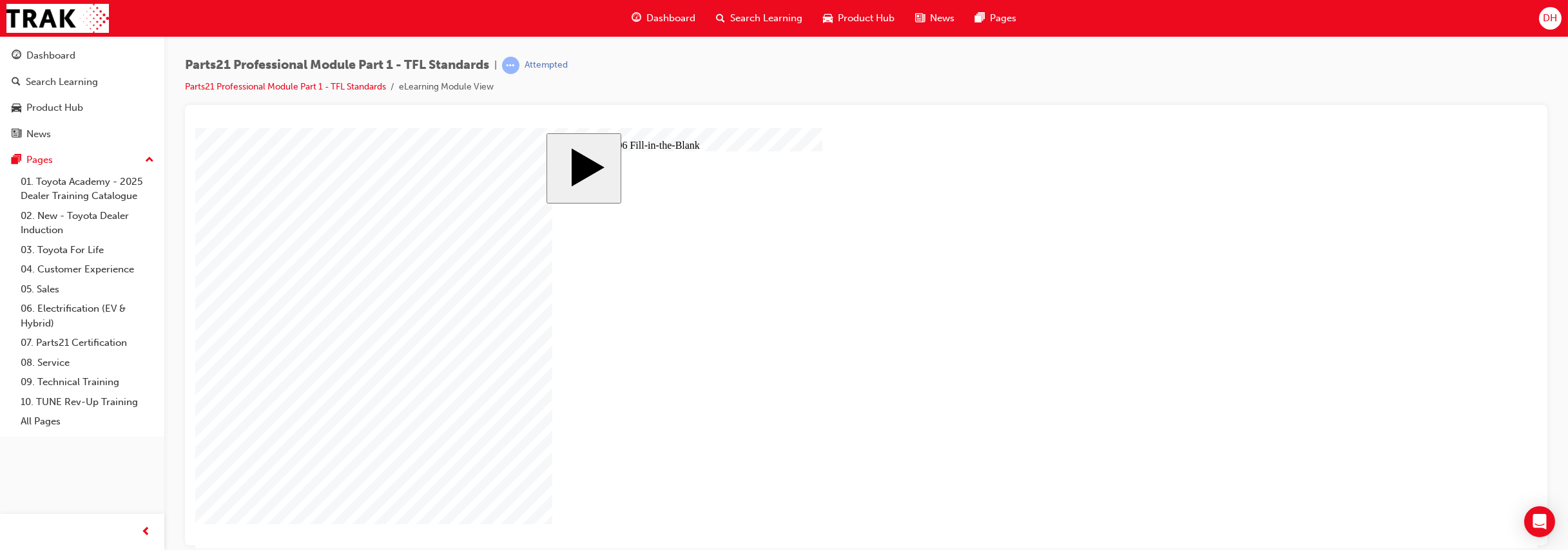
type input "14"
type input "12"
type input "13"
type input "83"
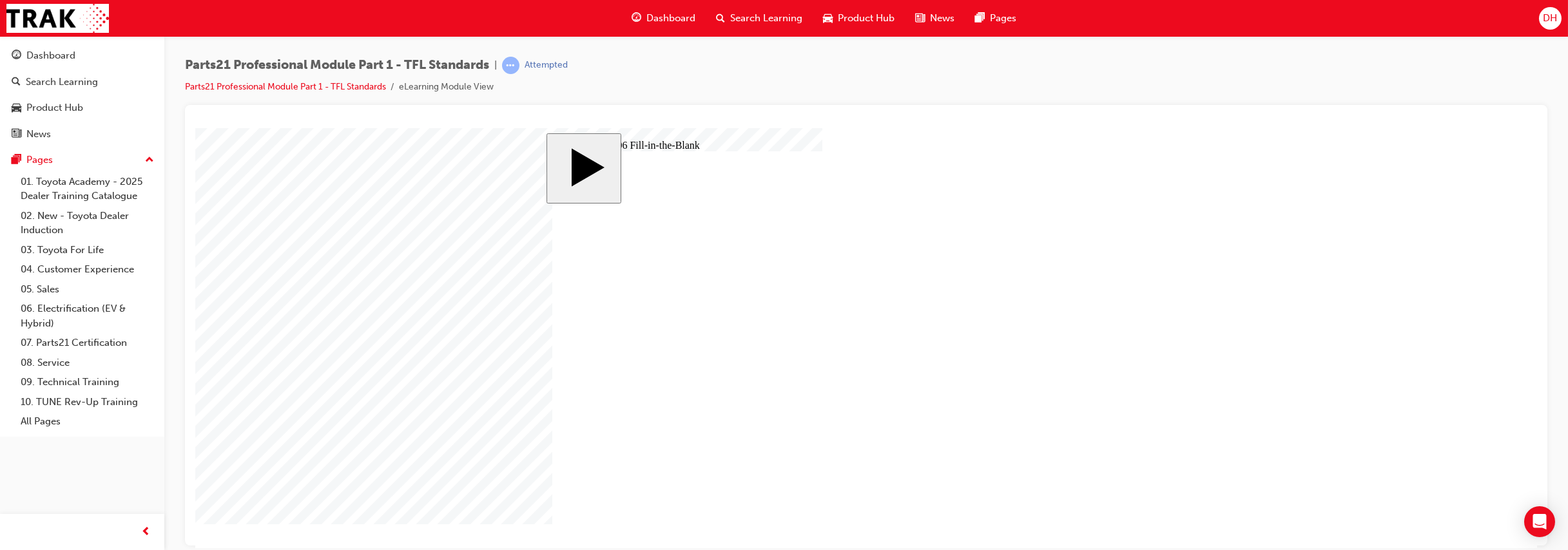
type input "6"
type input "13.83"
type input "14"
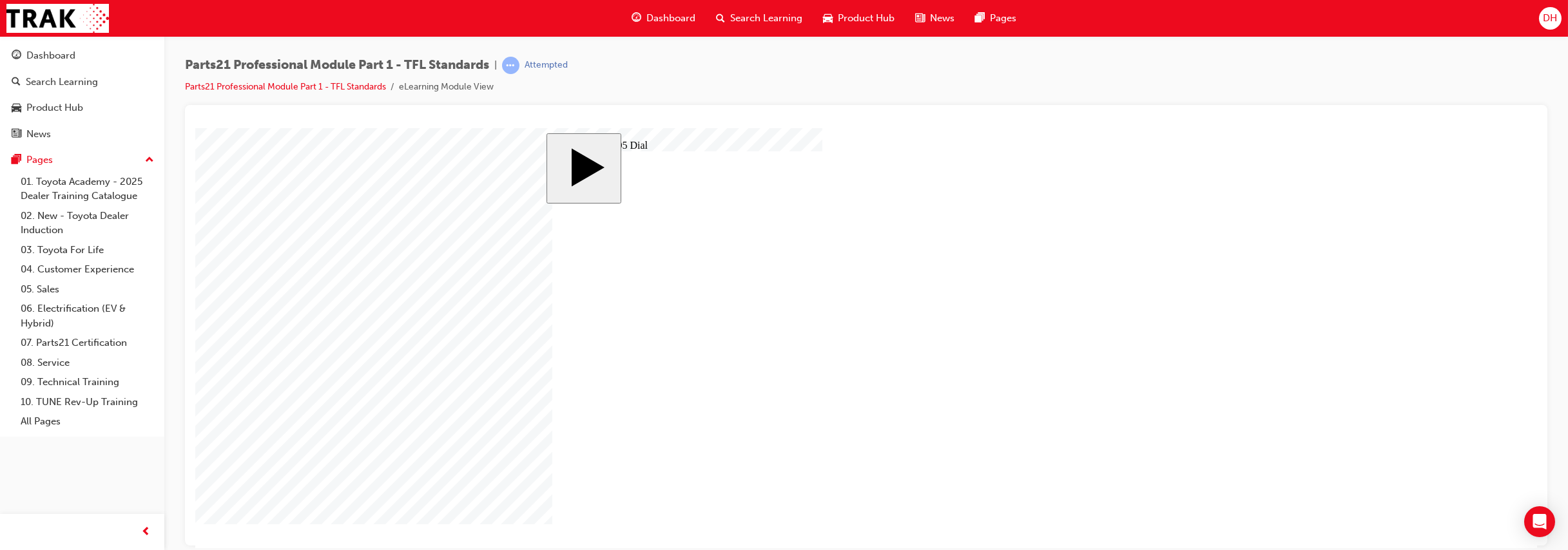
radio input "true"
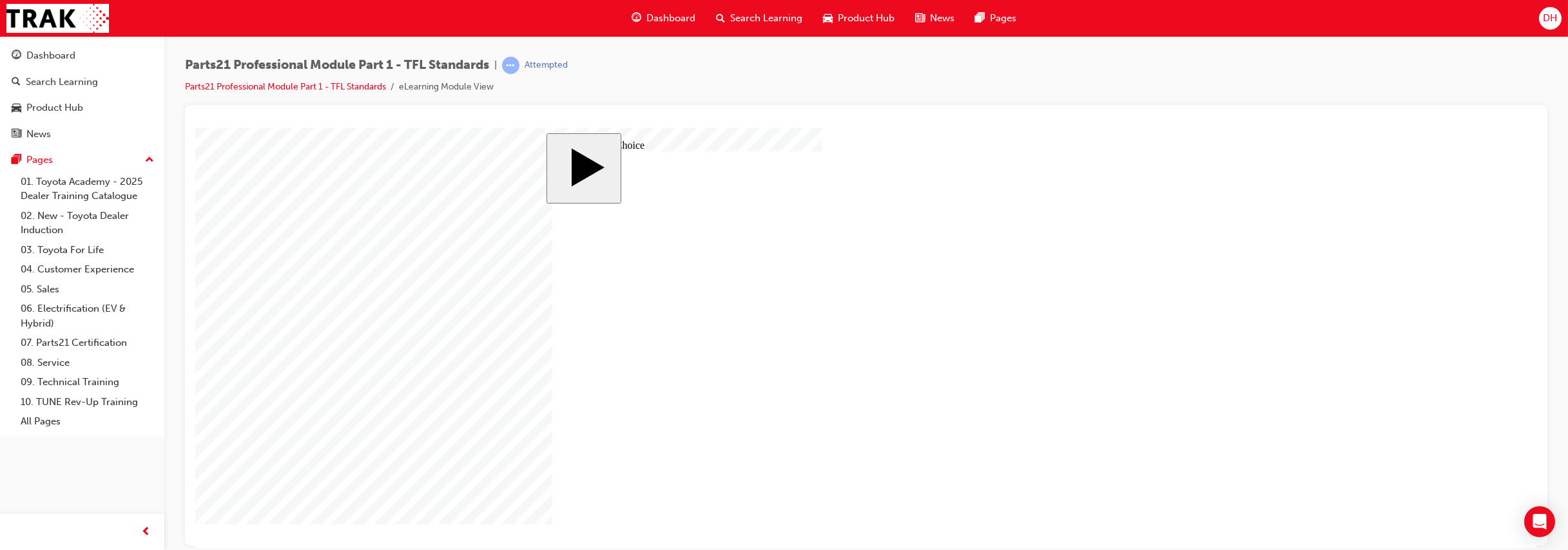
radio input "true"
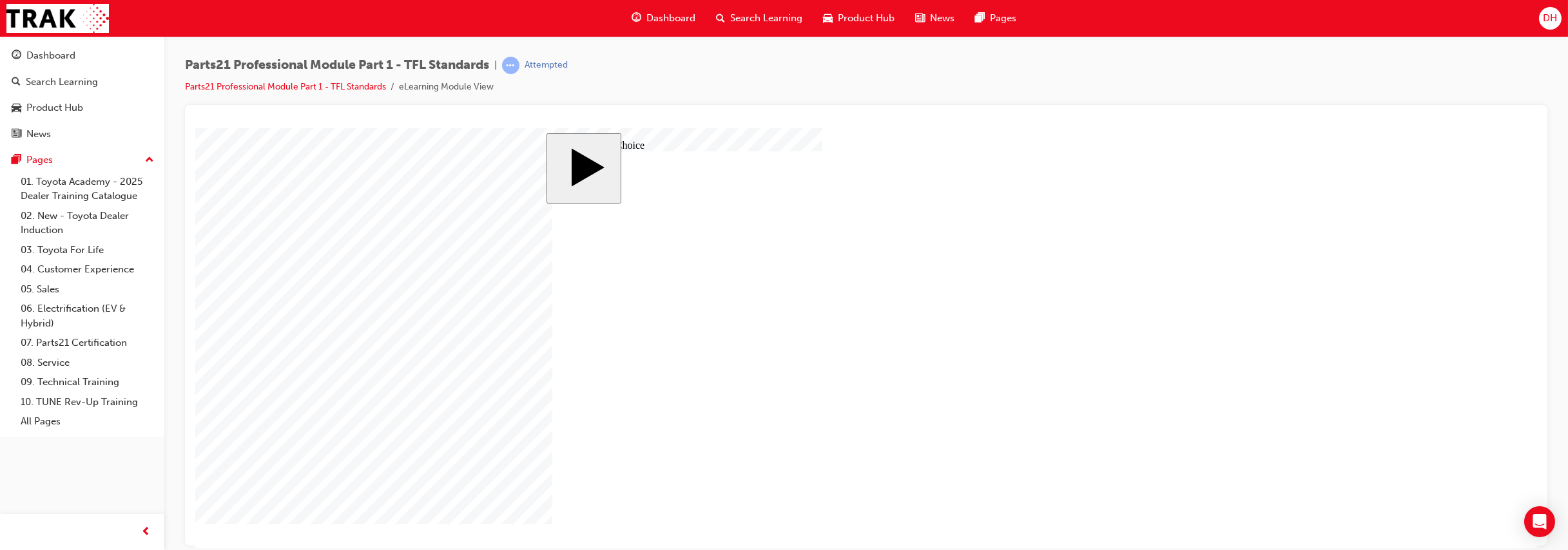
radio input "true"
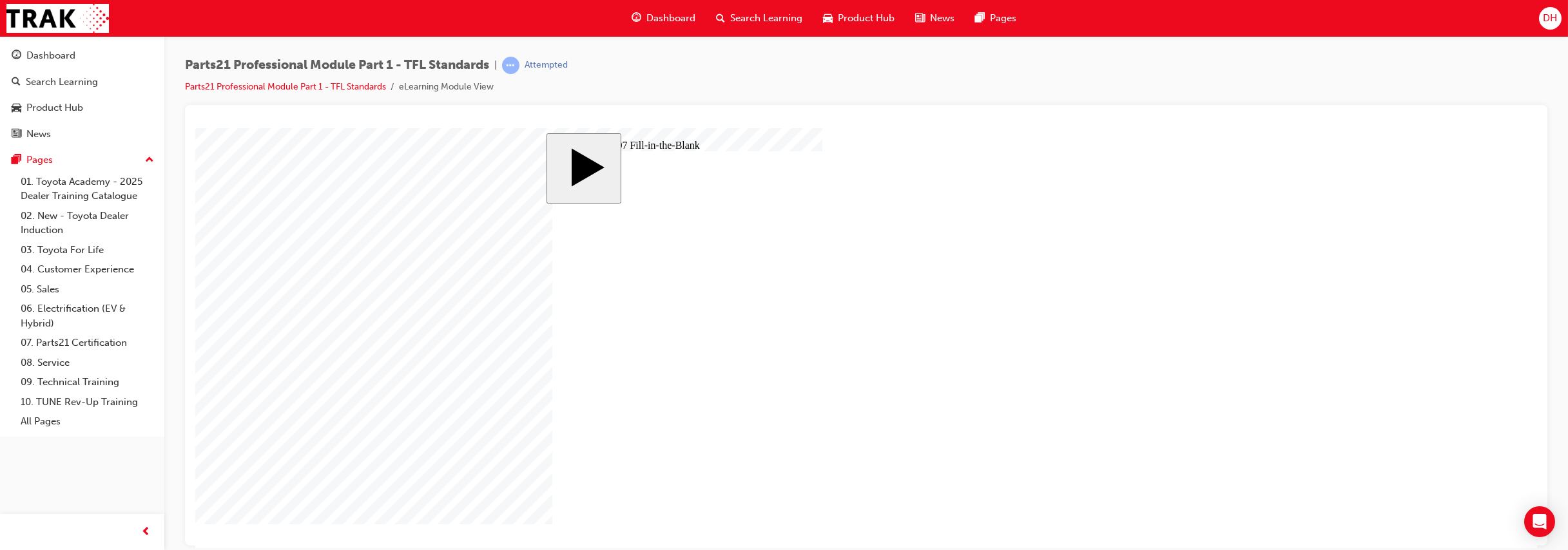
type input "7"
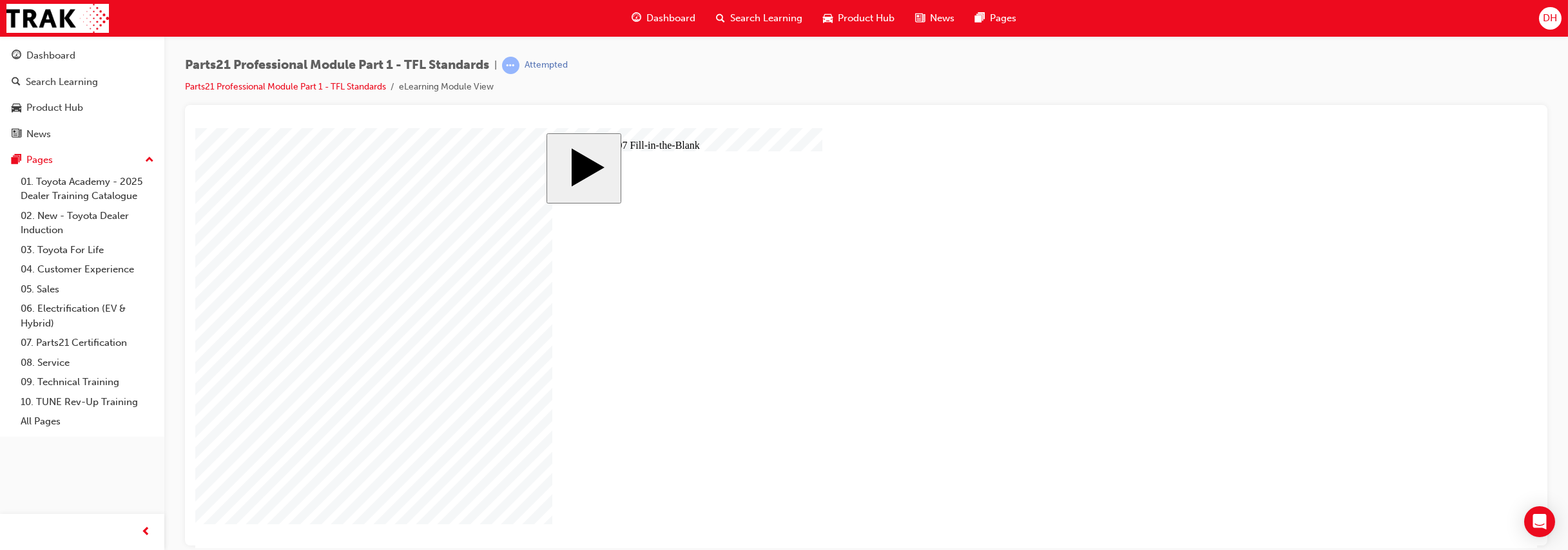
type input "7"
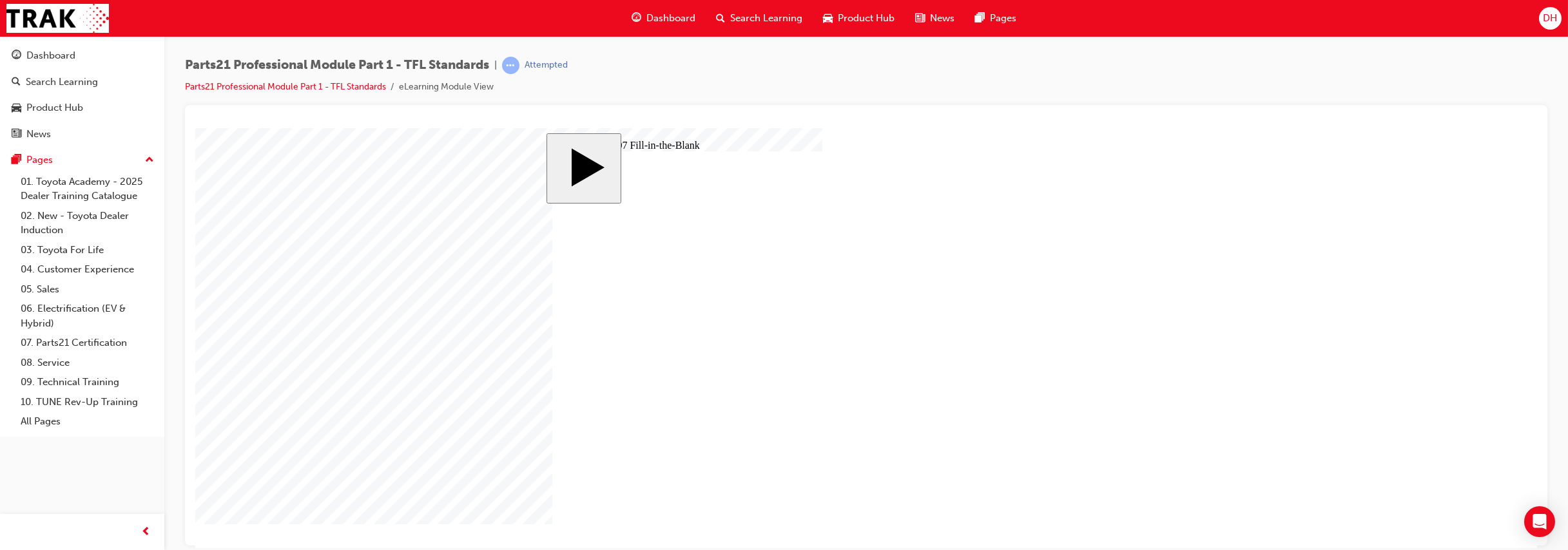
type input "7."
type input "7.5"
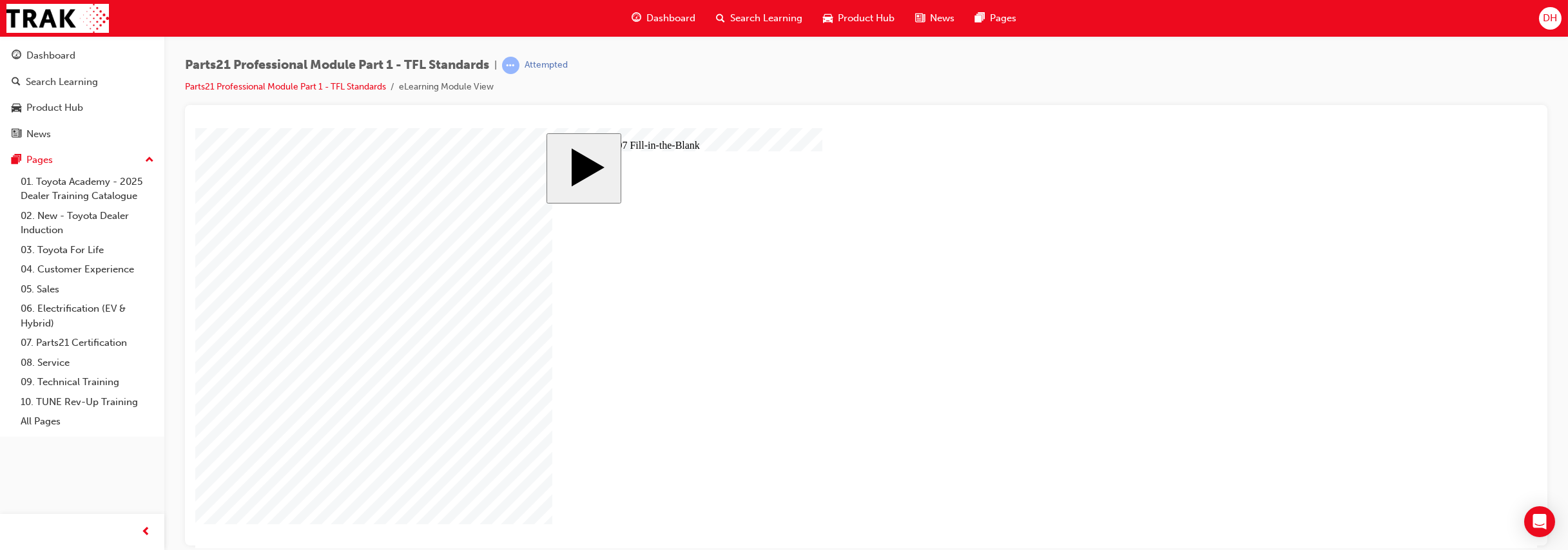
drag, startPoint x: 623, startPoint y: 420, endPoint x: 615, endPoint y: 420, distance: 8.0
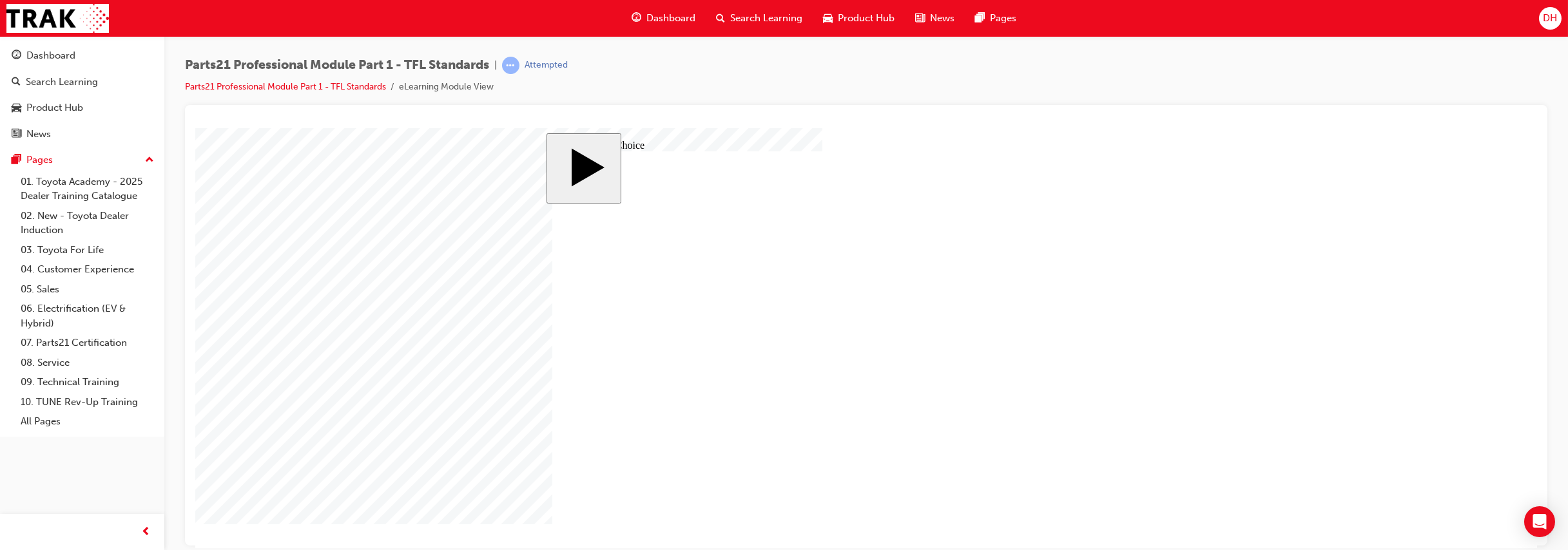
radio input "true"
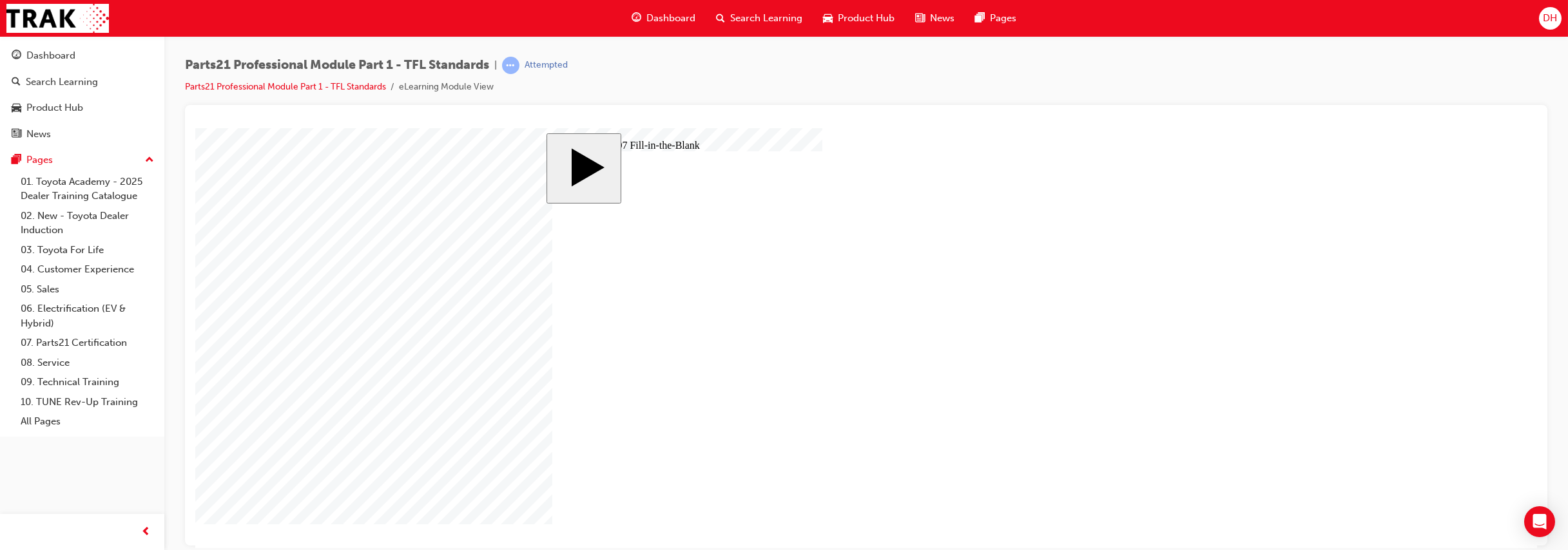
click at [379, 217] on body "slide: Question 07 Fill-in-the-Blank Rectangle CLOSE Help EXIT BUTTON Line 2 HE…" at bounding box center [866, 338] width 1341 height 420
